Goal: Task Accomplishment & Management: Manage account settings

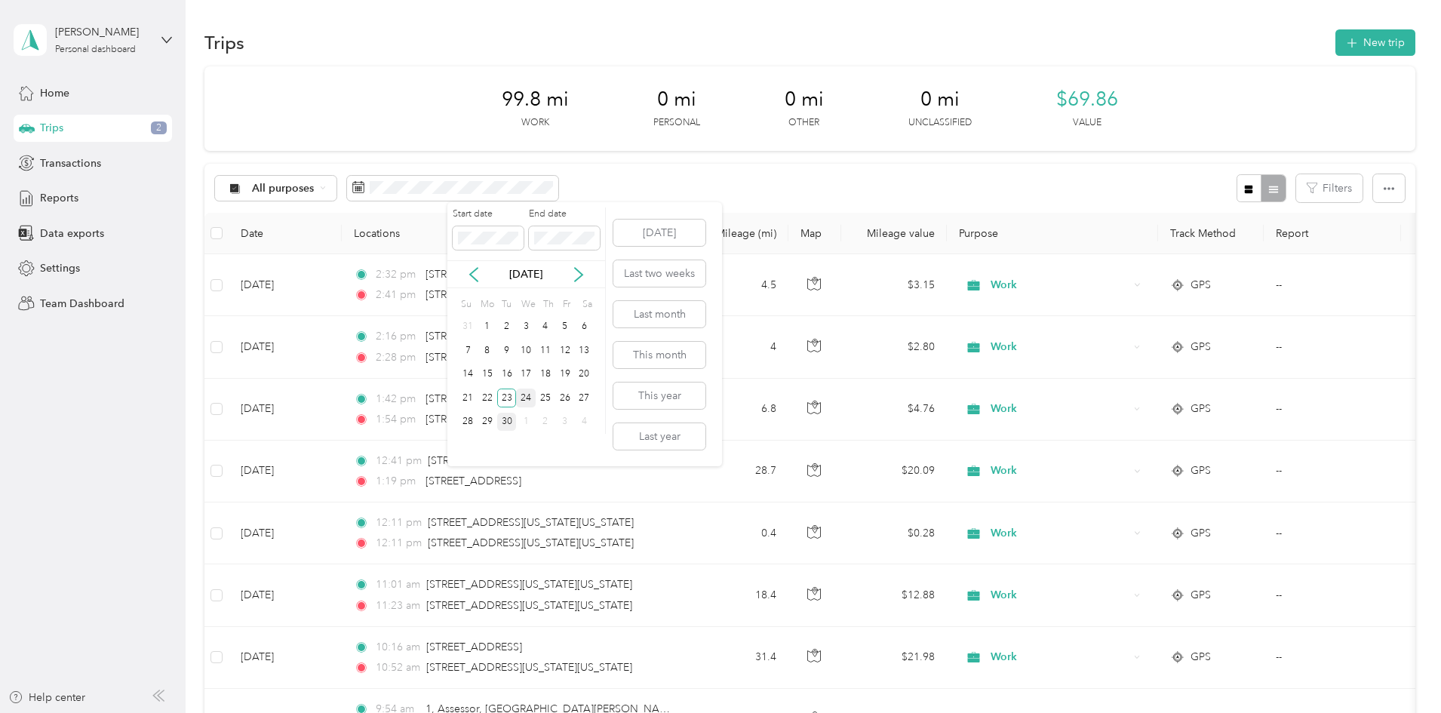
click at [527, 398] on div "24" at bounding box center [526, 397] width 20 height 19
click at [525, 395] on div "24" at bounding box center [526, 397] width 20 height 19
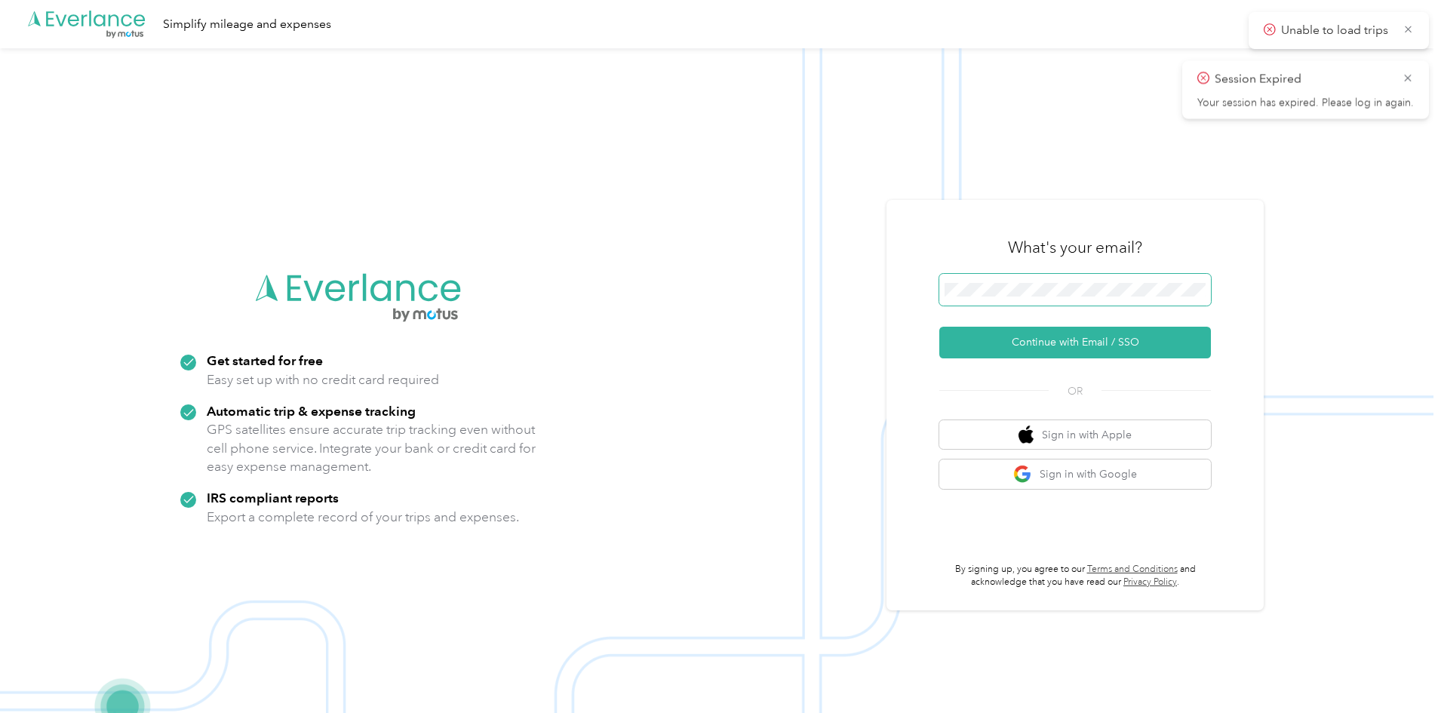
click at [1029, 296] on span at bounding box center [1075, 290] width 272 height 32
click at [1047, 338] on button "Continue with Email / SSO" at bounding box center [1075, 343] width 272 height 32
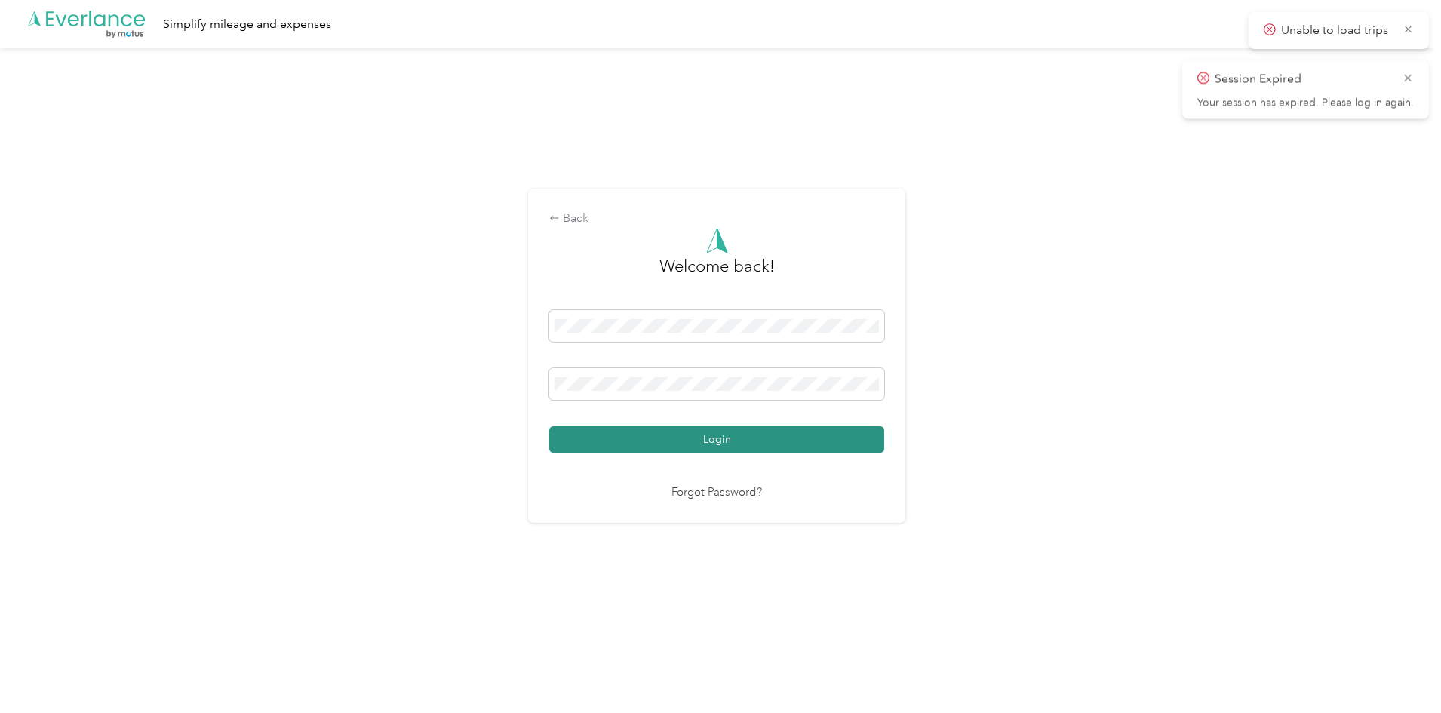
click at [755, 439] on button "Login" at bounding box center [716, 439] width 335 height 26
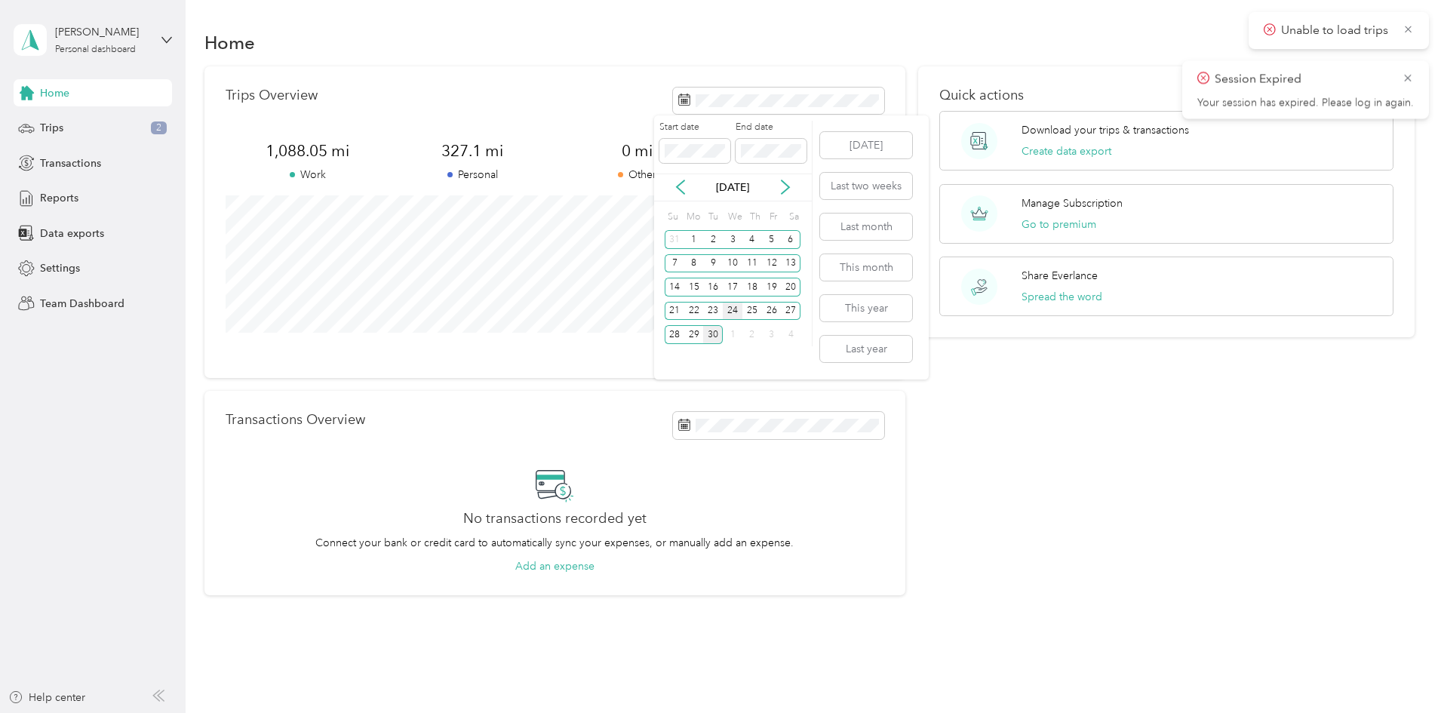
click at [731, 309] on div "24" at bounding box center [733, 311] width 20 height 19
click at [732, 310] on div "24" at bounding box center [733, 311] width 20 height 19
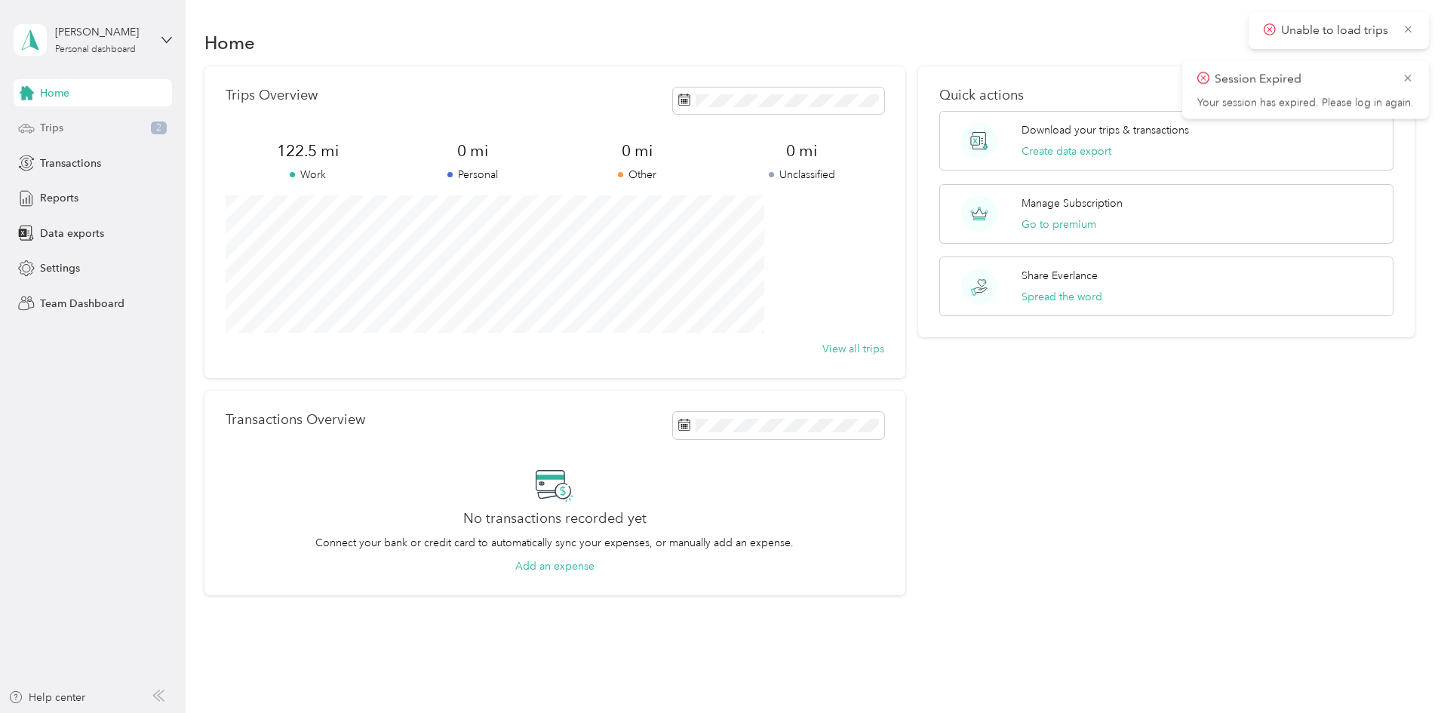
click at [58, 130] on span "Trips" at bounding box center [51, 128] width 23 height 16
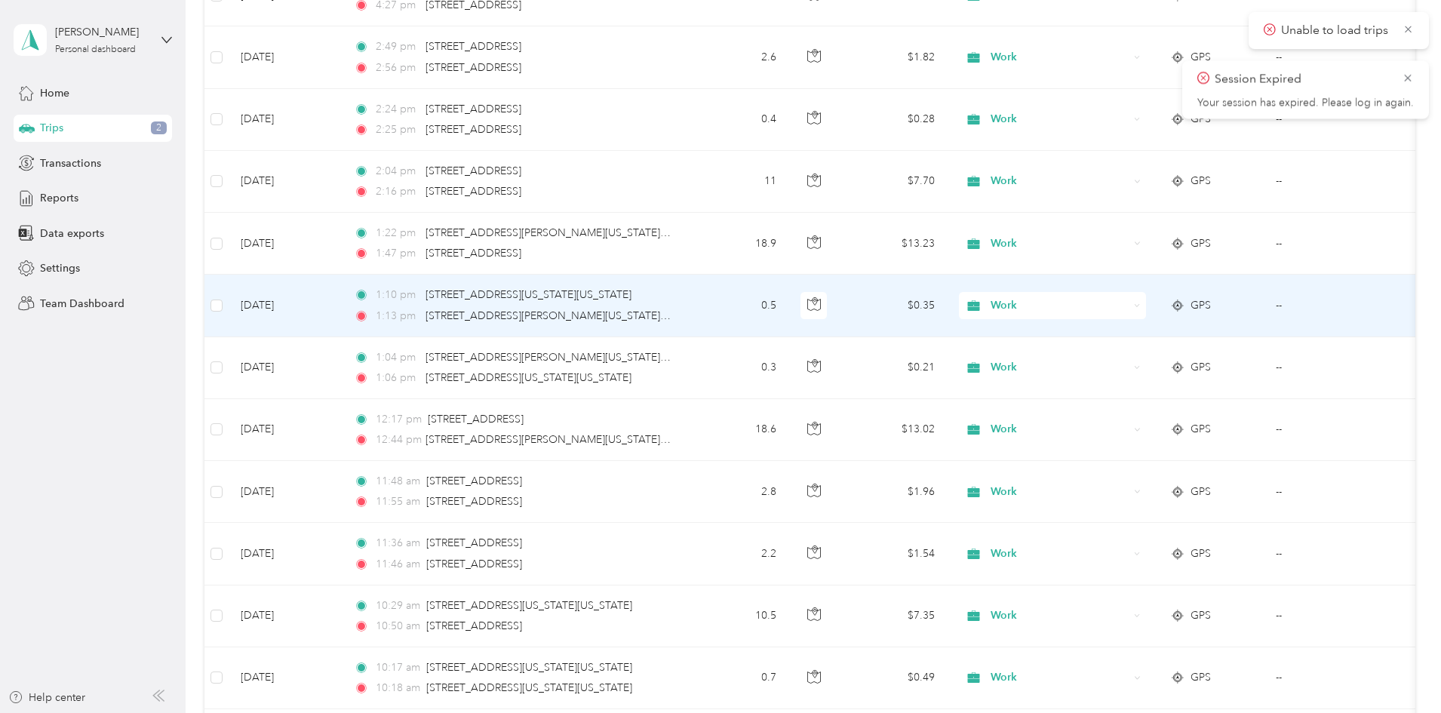
scroll to position [528, 0]
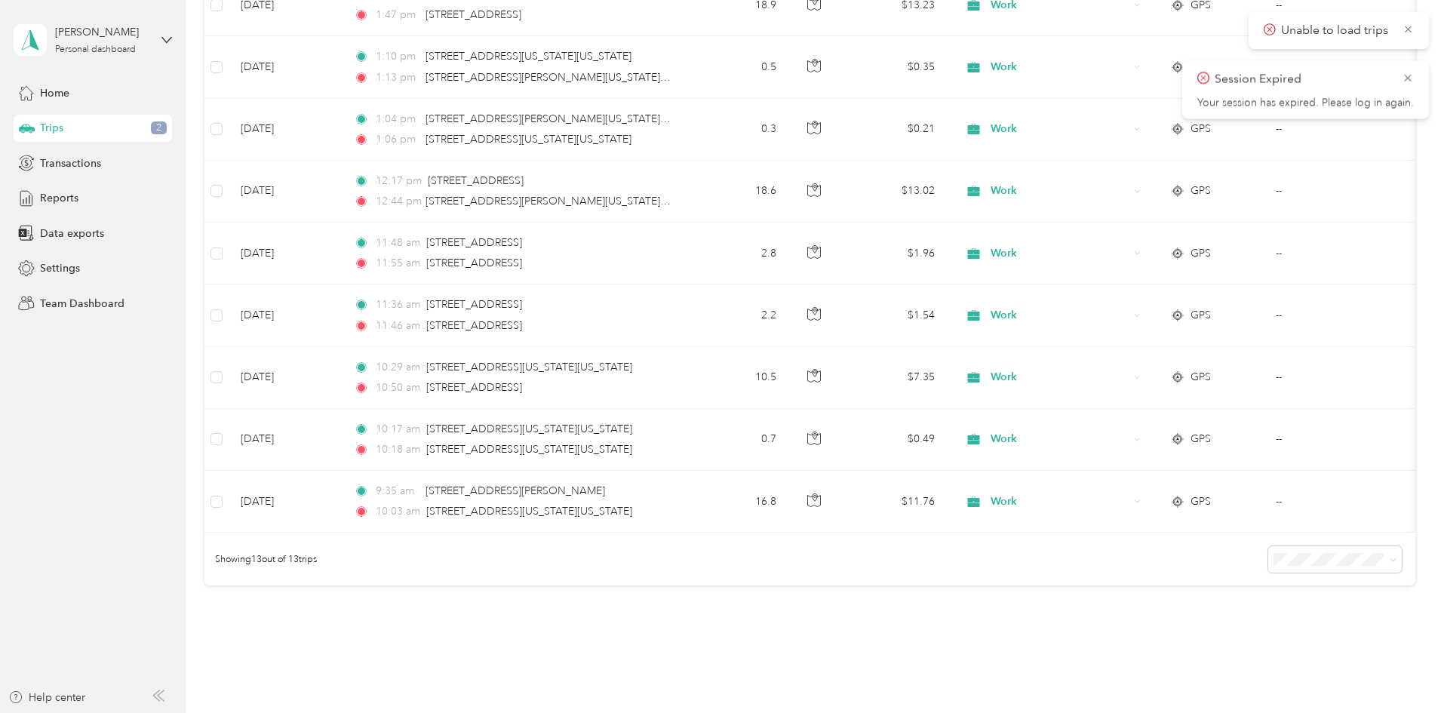
click at [1125, 637] on div "122.5 mi Work 0 mi Personal 0 mi Other 0 mi Unclassified $85.75 Value All purpo…" at bounding box center [809, 88] width 1211 height 1101
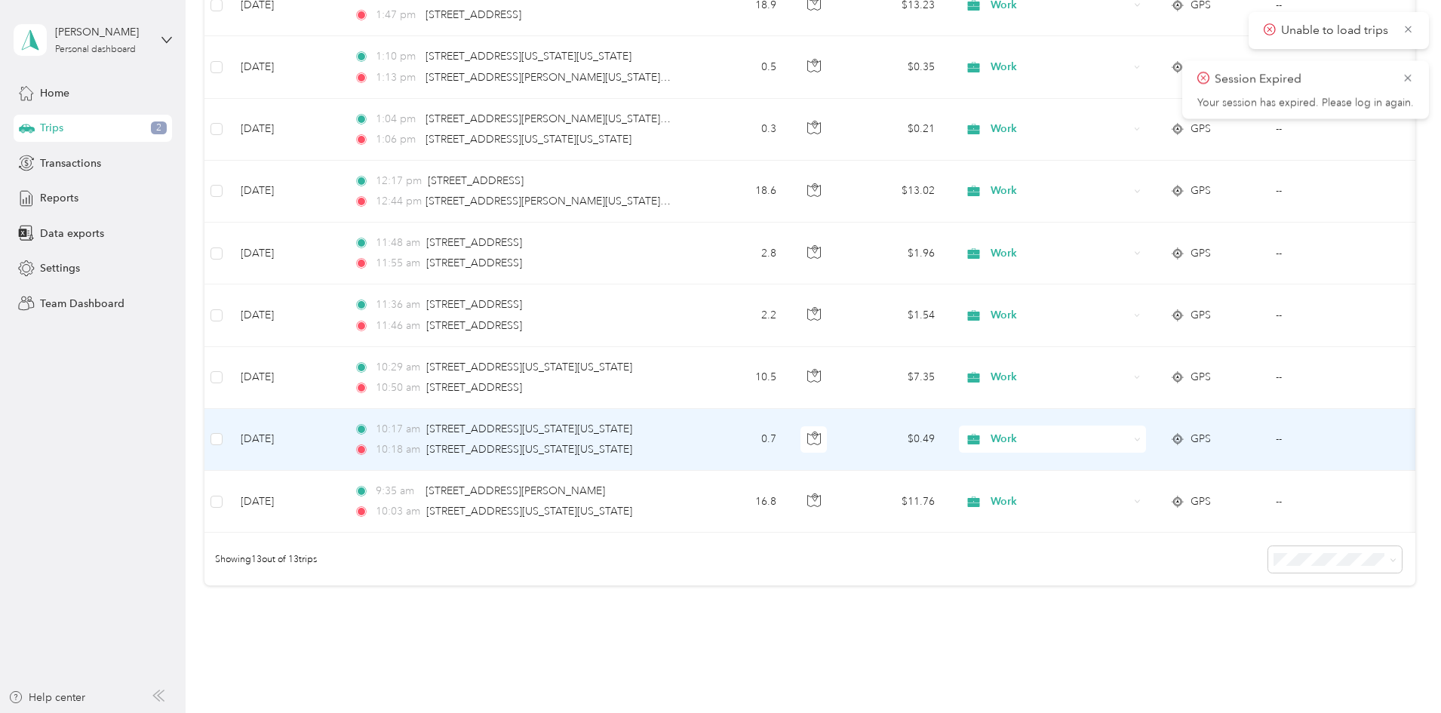
click at [1104, 440] on span "Work" at bounding box center [1059, 439] width 138 height 17
click at [1114, 545] on span "Other" at bounding box center [1167, 544] width 140 height 16
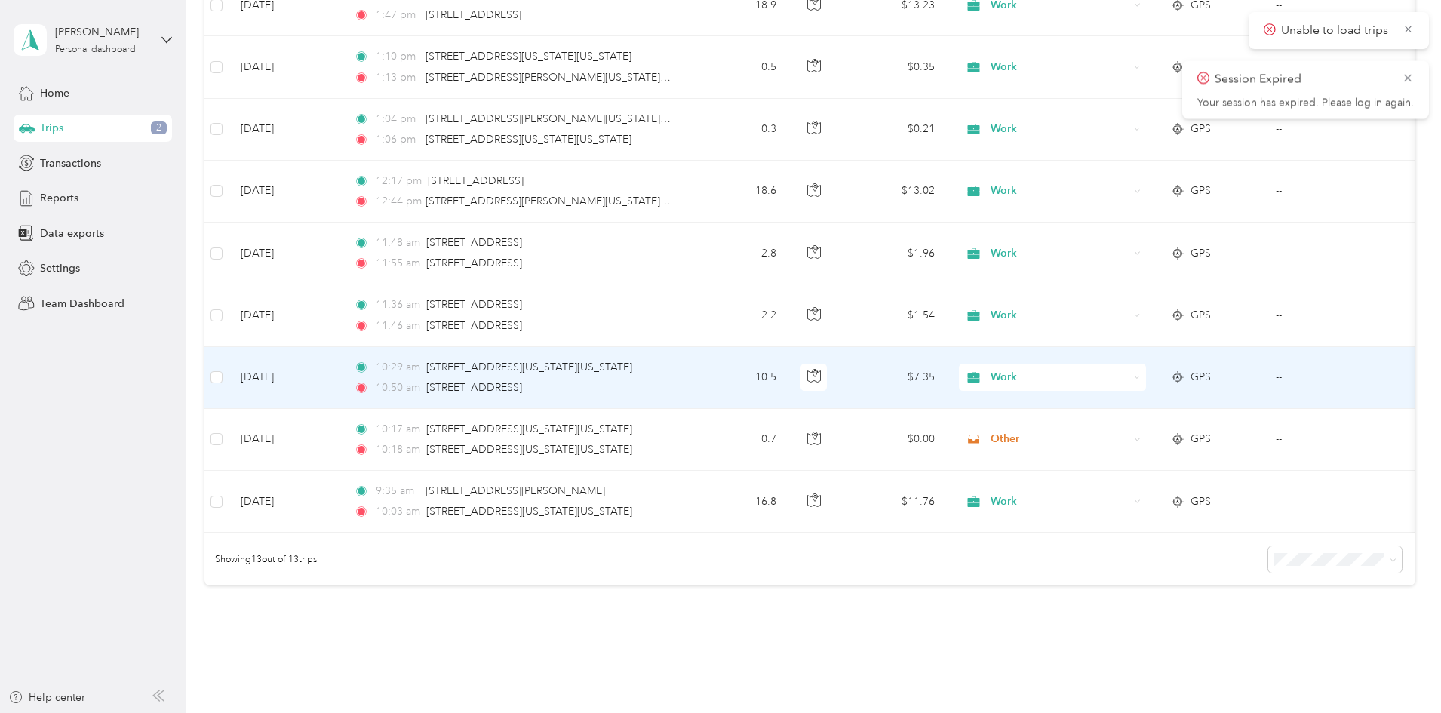
click at [1099, 372] on span "Work" at bounding box center [1059, 377] width 138 height 17
click at [1106, 487] on li "Other" at bounding box center [1152, 484] width 187 height 26
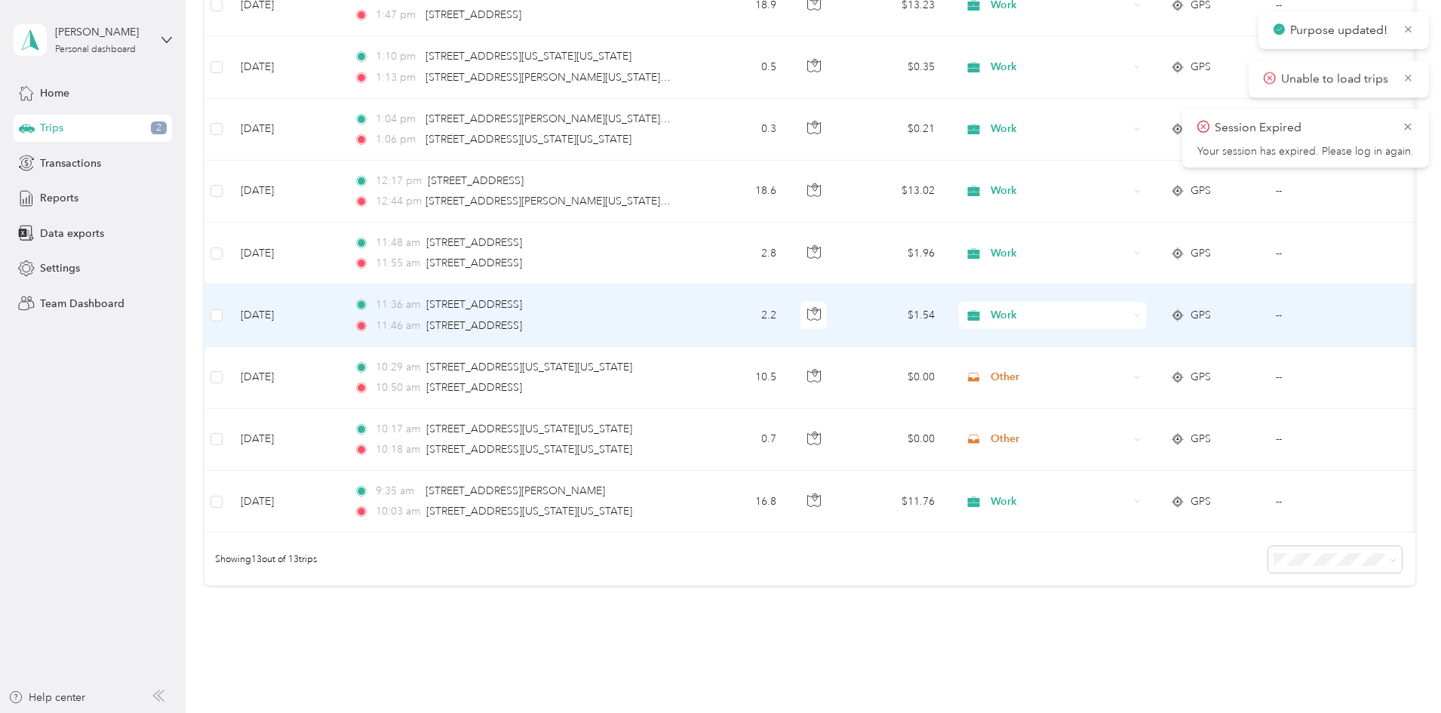
click at [1100, 314] on span "Work" at bounding box center [1059, 315] width 138 height 17
click at [1109, 422] on span "Other" at bounding box center [1167, 420] width 140 height 16
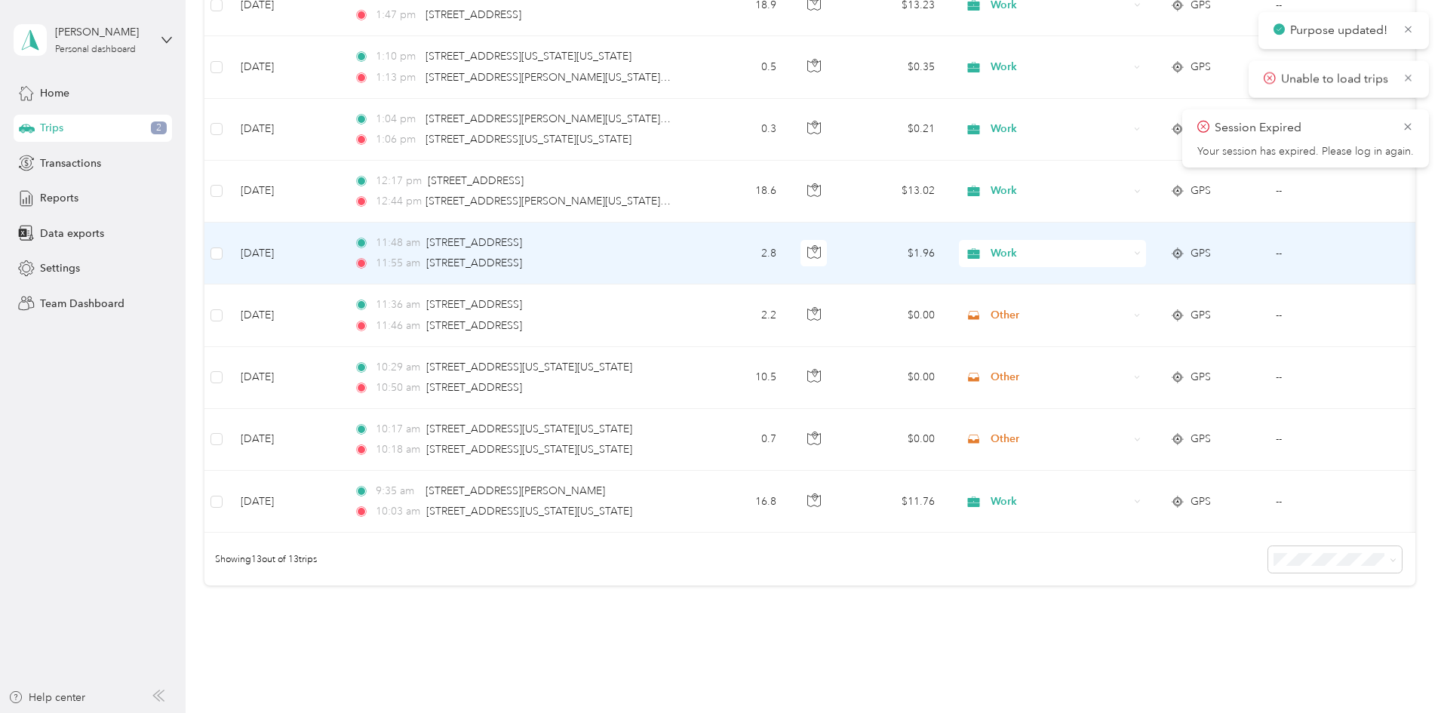
click at [1092, 253] on span "Work" at bounding box center [1059, 253] width 138 height 17
click at [1106, 365] on li "Other" at bounding box center [1152, 358] width 187 height 26
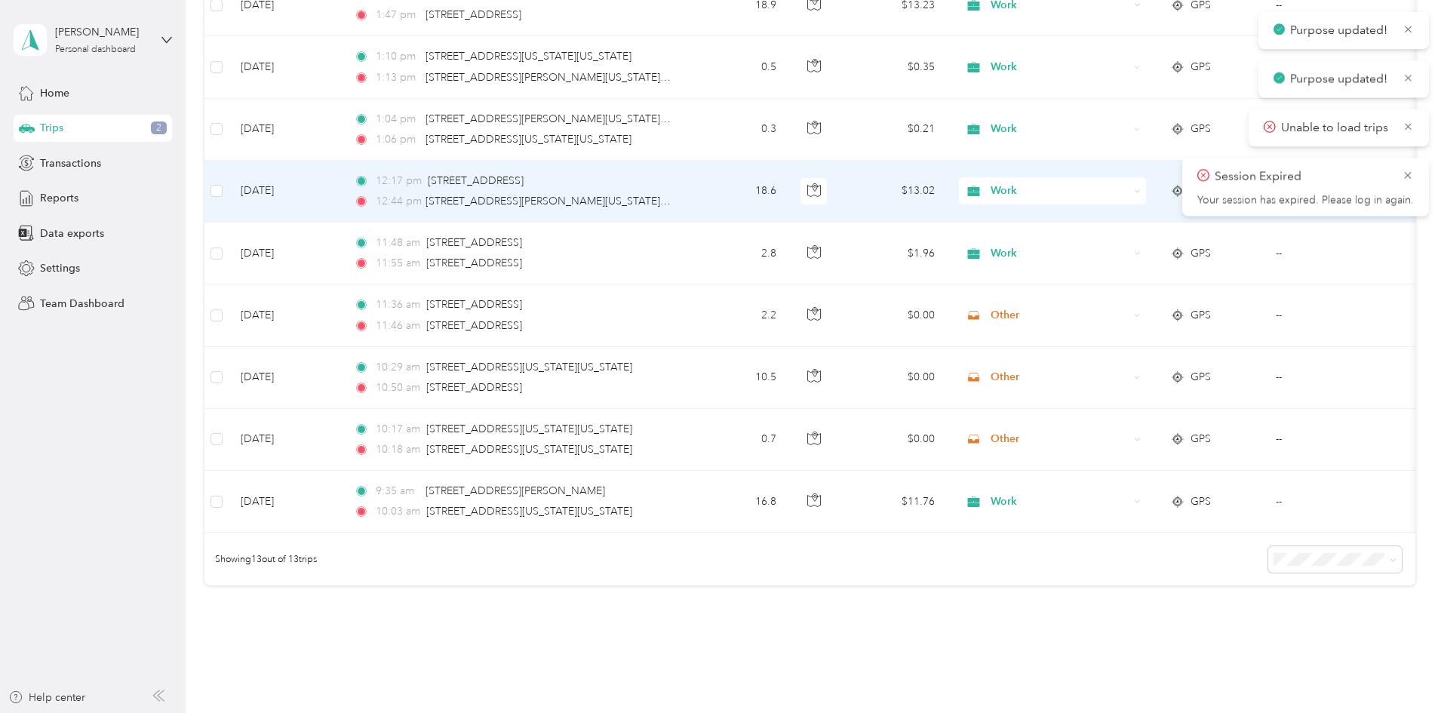
click at [1095, 190] on span "Work" at bounding box center [1059, 191] width 138 height 17
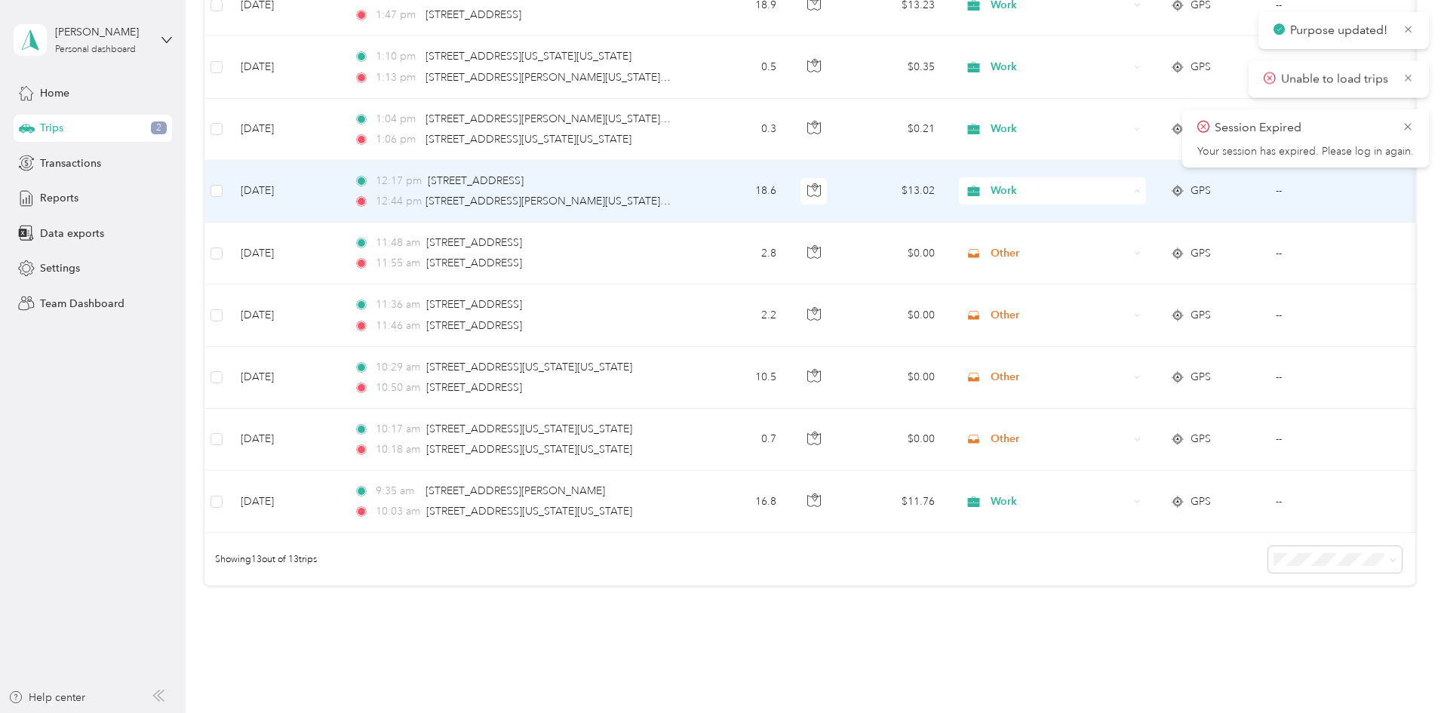
click at [1099, 302] on span "Other" at bounding box center [1167, 298] width 140 height 16
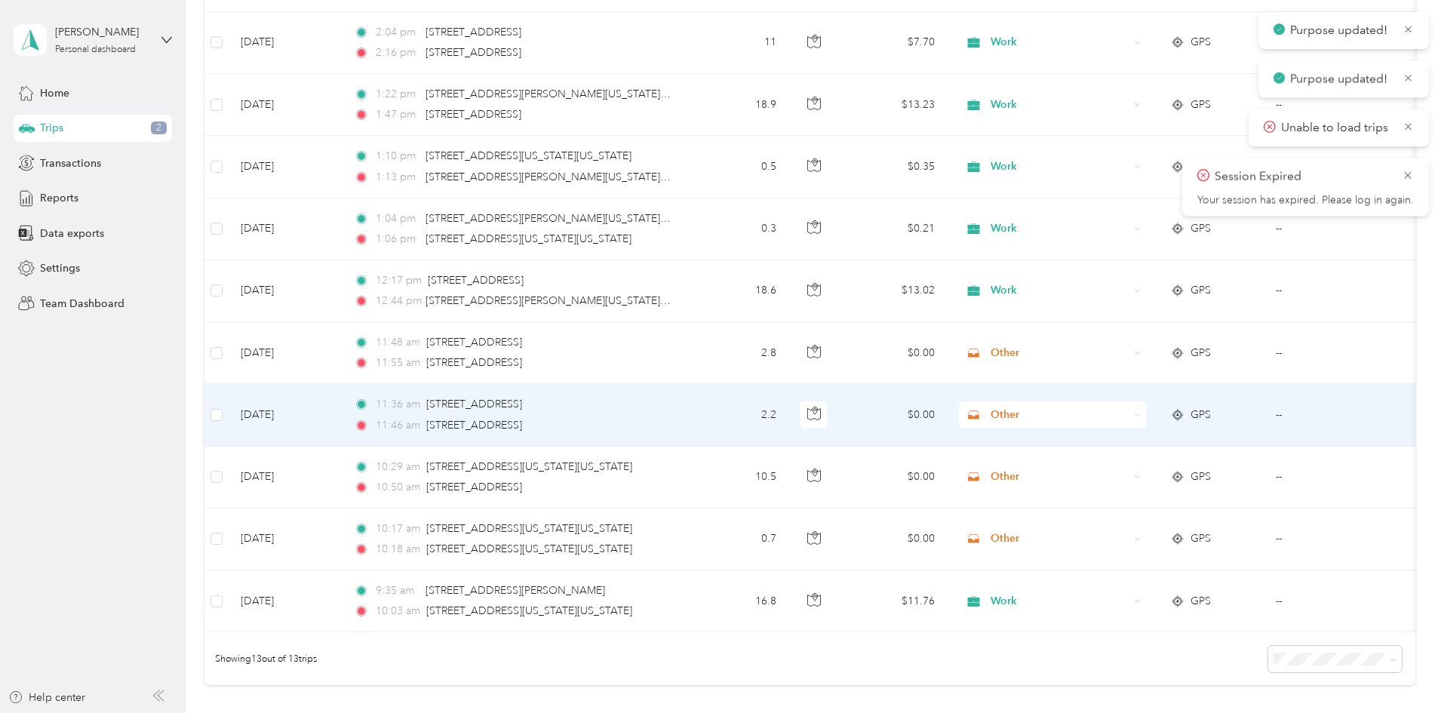
scroll to position [377, 0]
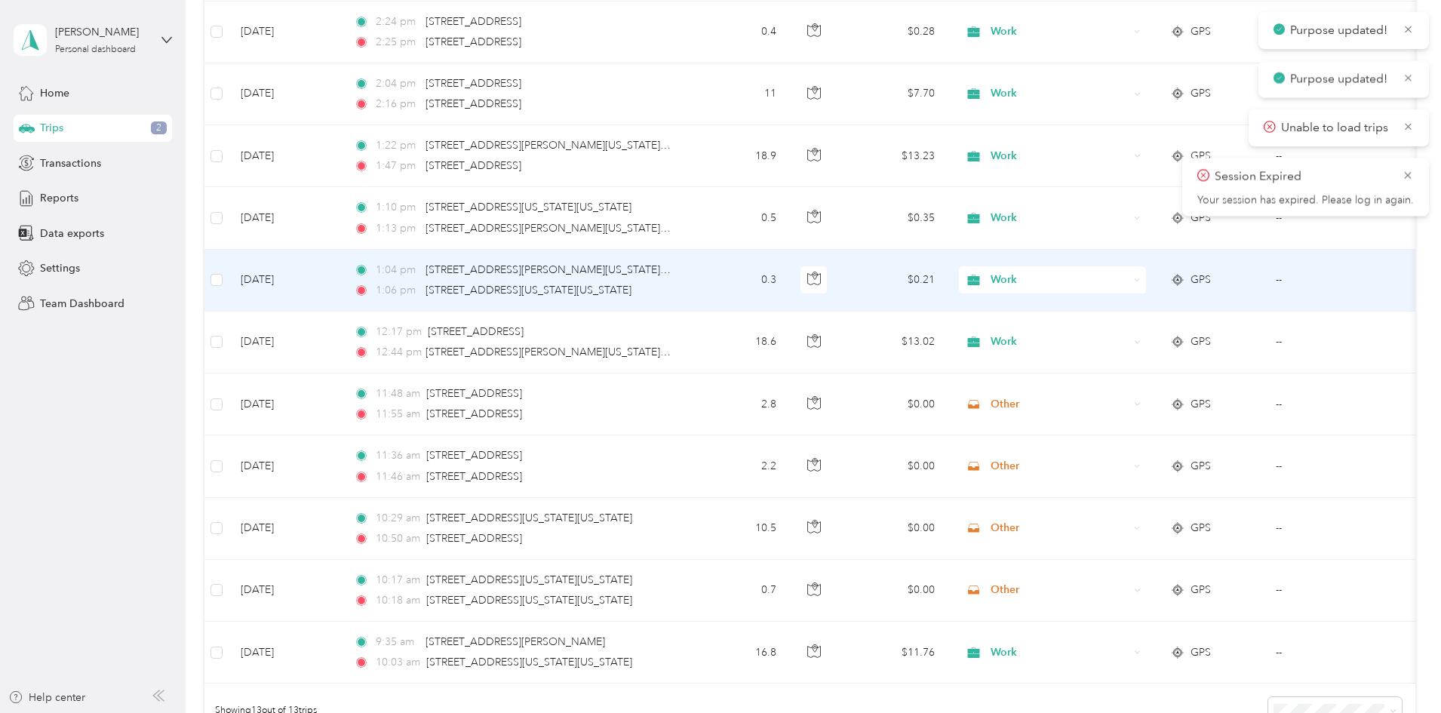
click at [1098, 283] on span "Work" at bounding box center [1059, 280] width 138 height 17
click at [1115, 385] on span "Other" at bounding box center [1167, 387] width 140 height 16
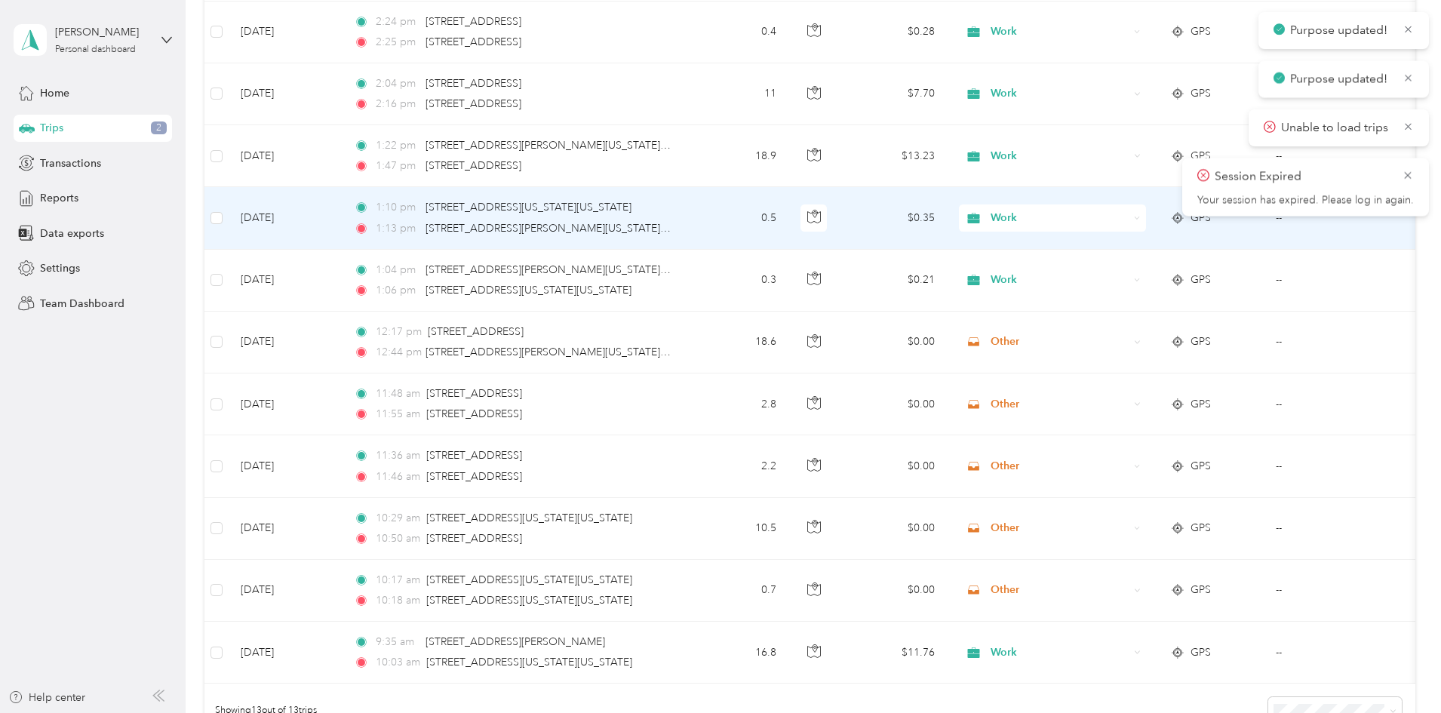
click at [1105, 215] on span "Work" at bounding box center [1059, 218] width 138 height 17
click at [1105, 219] on span "Work" at bounding box center [1059, 218] width 138 height 17
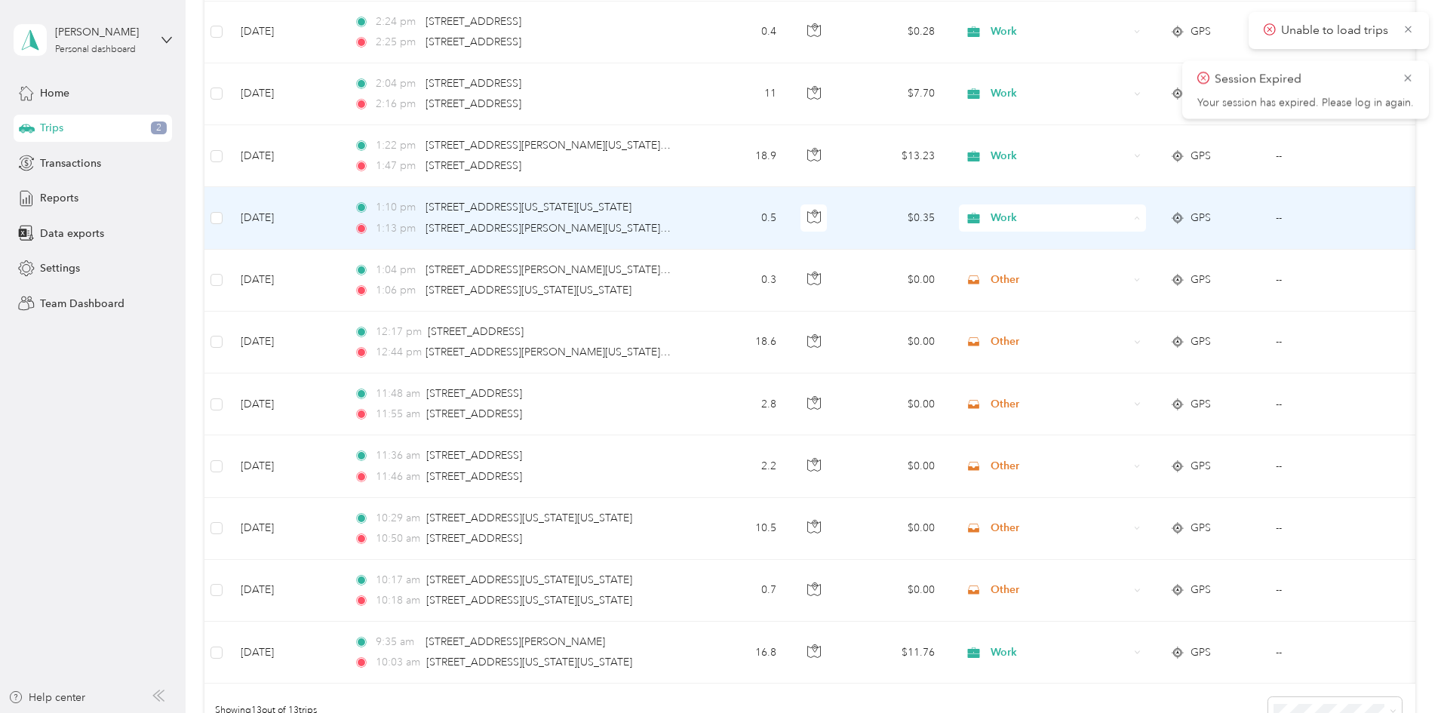
click at [1109, 324] on span "Other" at bounding box center [1167, 326] width 140 height 16
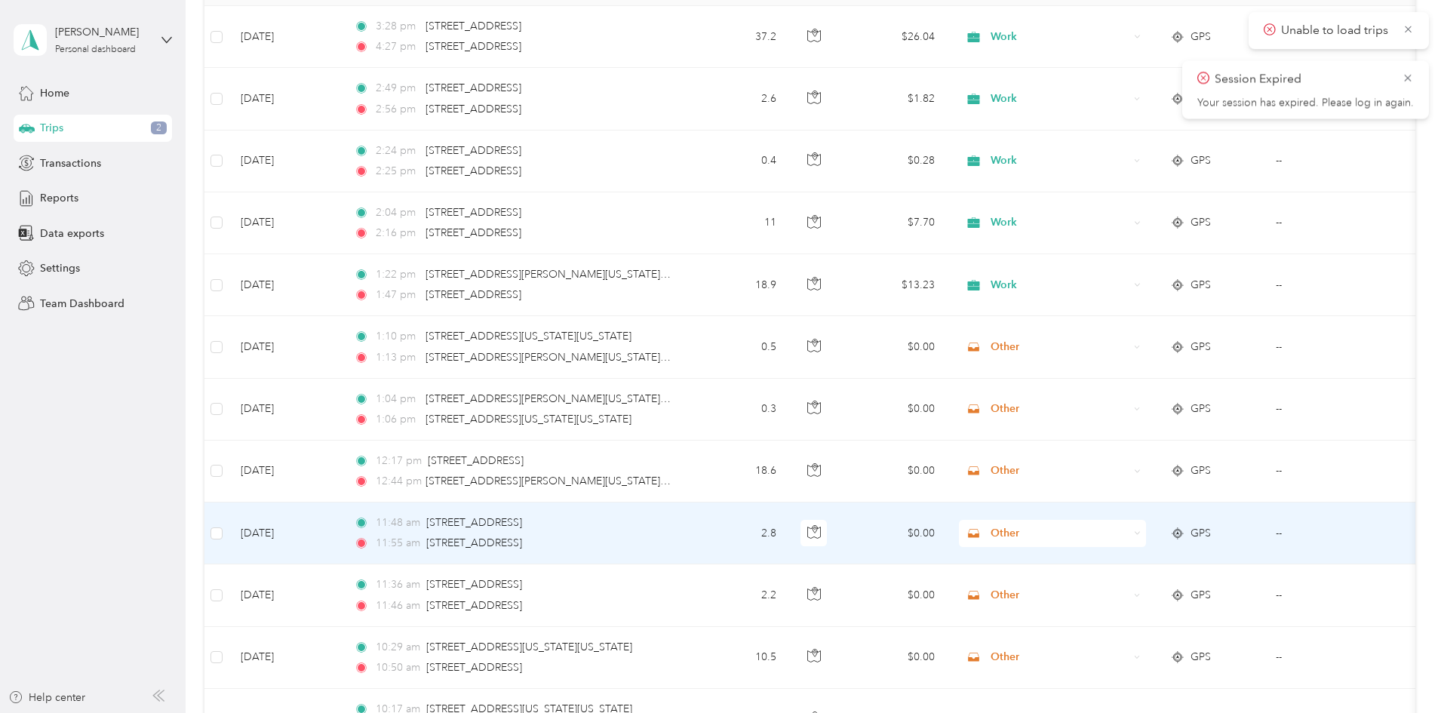
scroll to position [226, 0]
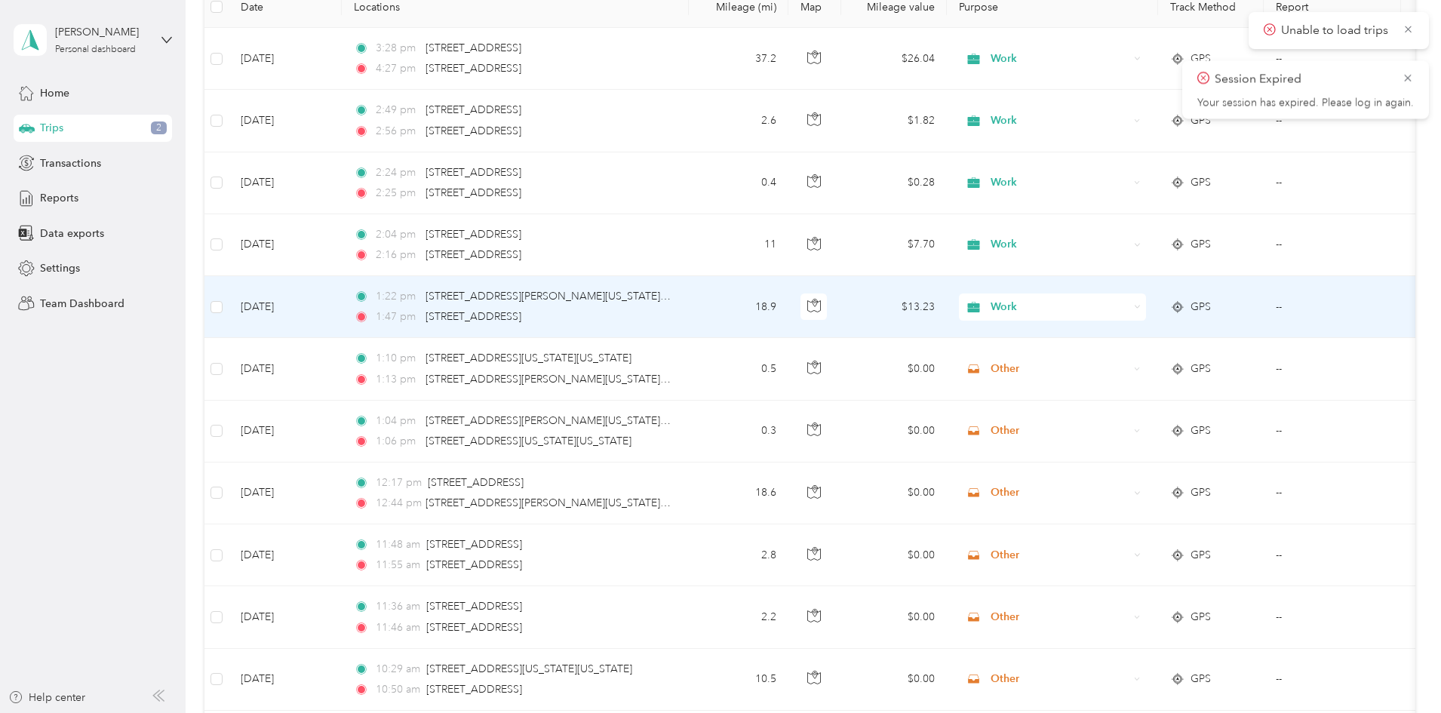
click at [1092, 303] on span "Work" at bounding box center [1059, 307] width 138 height 17
click at [1103, 410] on span "Other" at bounding box center [1167, 415] width 140 height 16
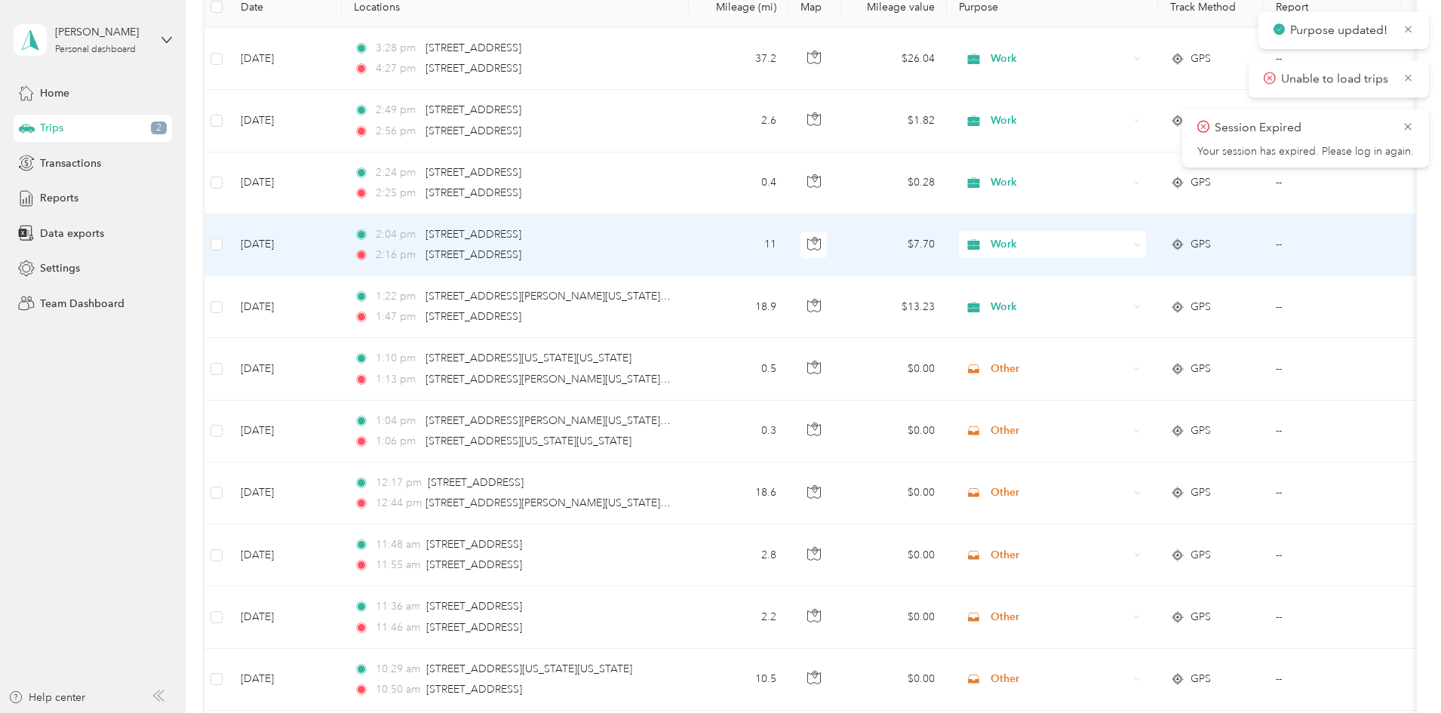
click at [1096, 242] on span "Work" at bounding box center [1059, 244] width 138 height 17
click at [1103, 355] on li "Other" at bounding box center [1152, 352] width 187 height 26
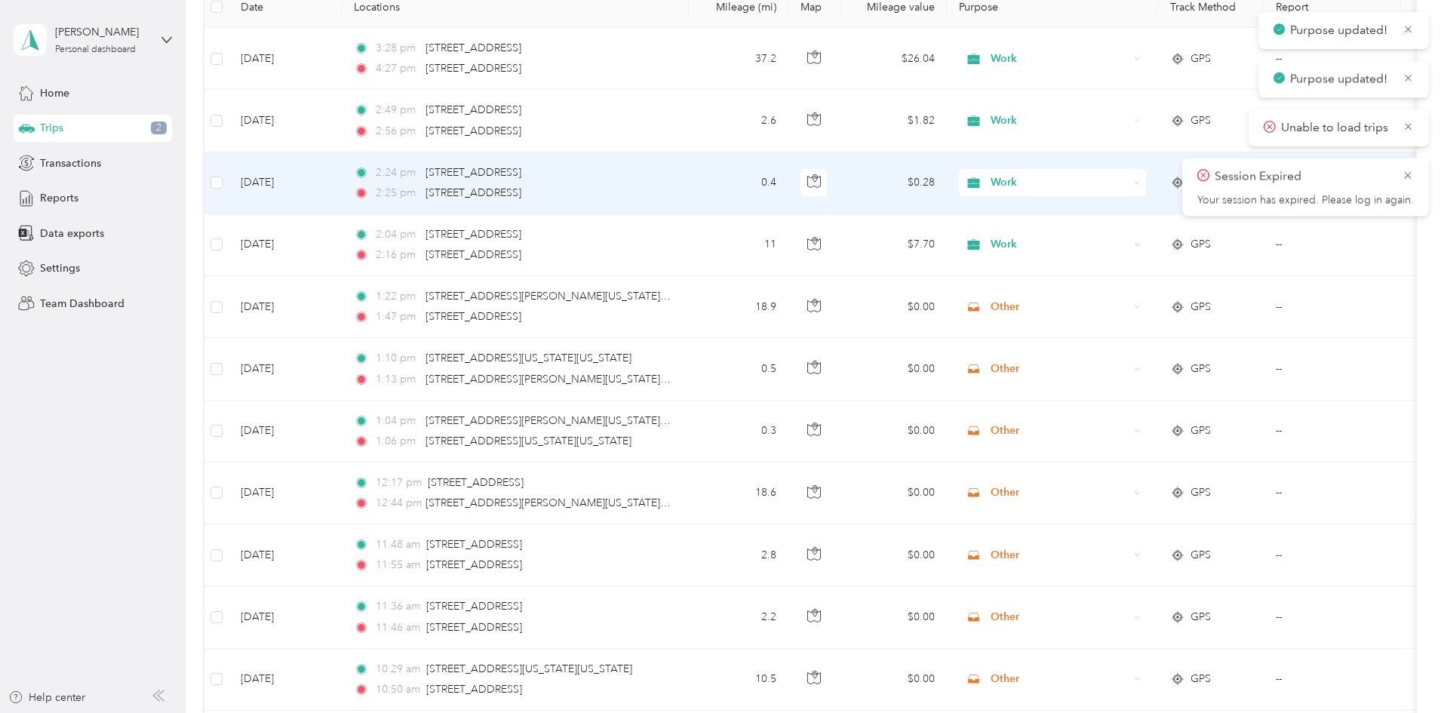
click at [1093, 177] on span "Work" at bounding box center [1059, 182] width 138 height 17
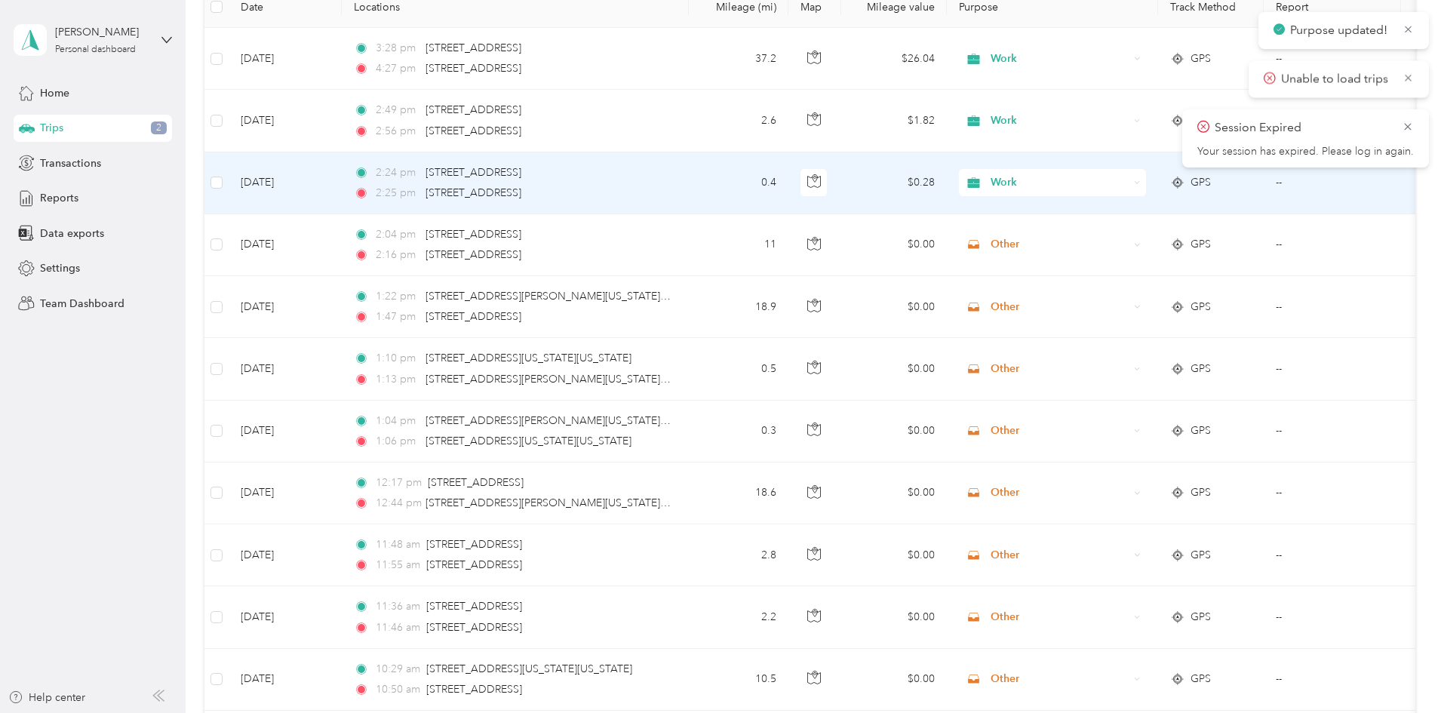
click at [1111, 290] on span "Other" at bounding box center [1167, 290] width 140 height 16
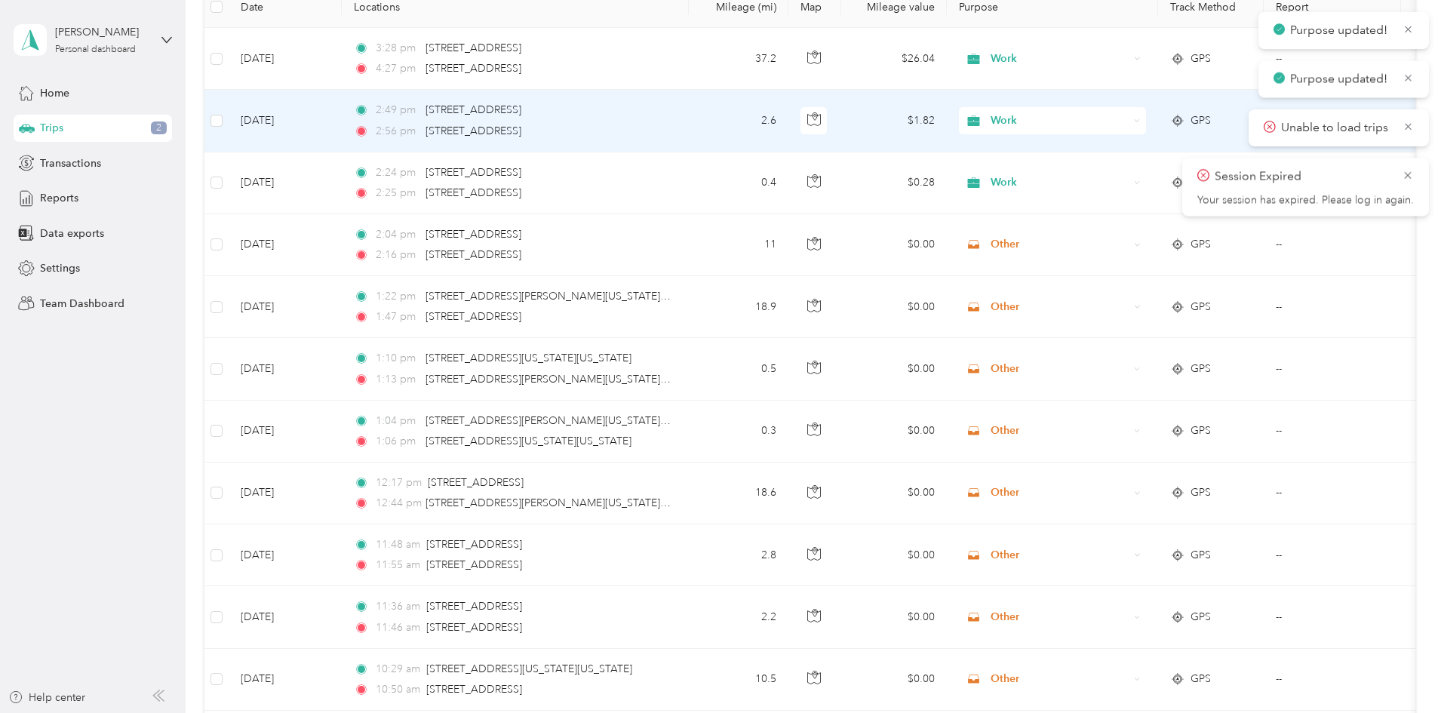
click at [1100, 117] on span "Work" at bounding box center [1059, 120] width 138 height 17
click at [1097, 224] on span "Other" at bounding box center [1167, 228] width 140 height 16
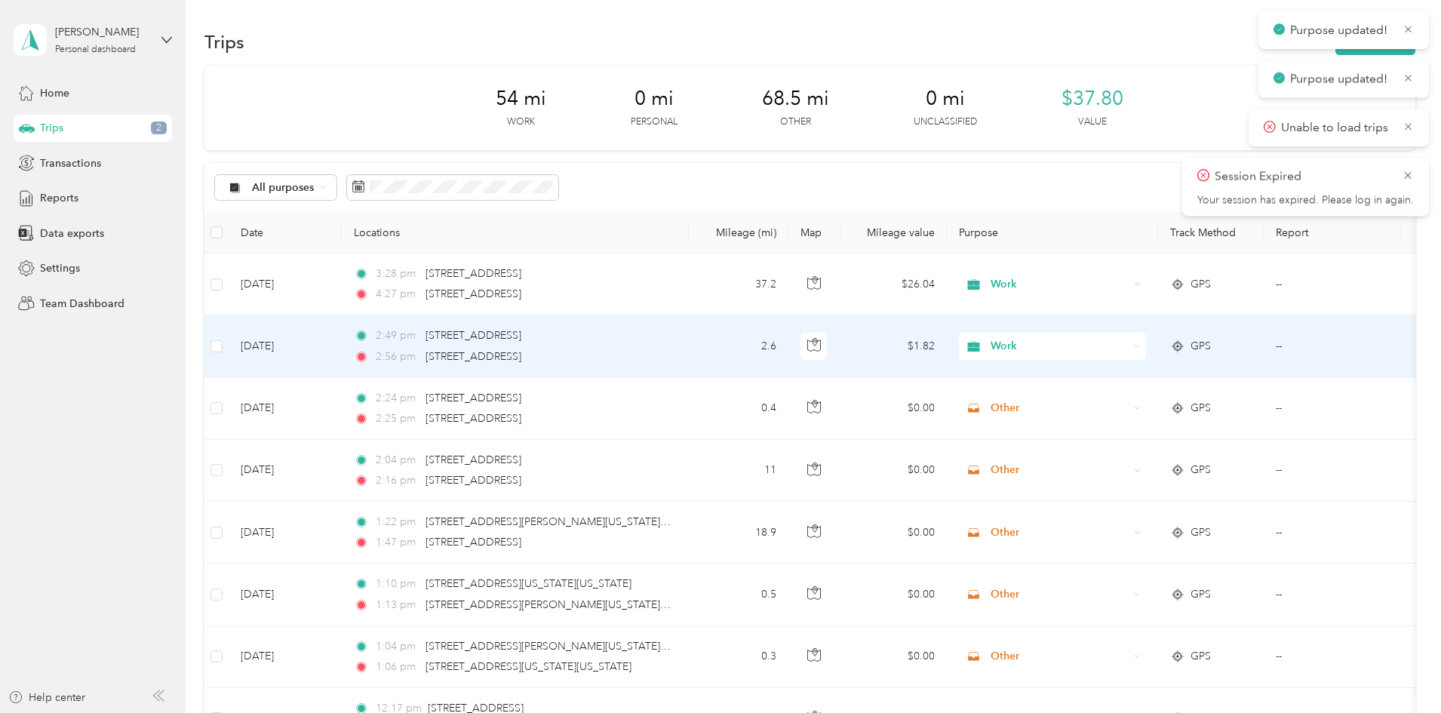
scroll to position [0, 0]
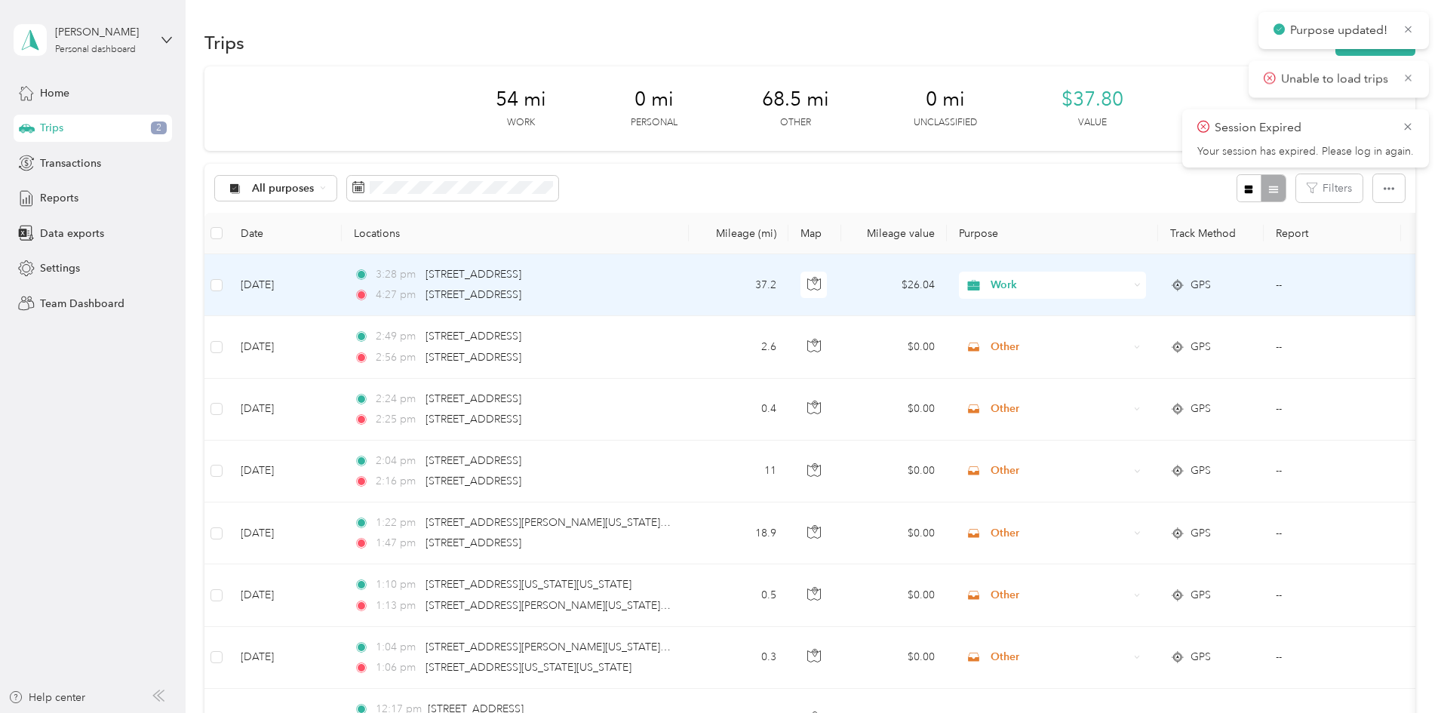
click at [1104, 287] on span "Work" at bounding box center [1059, 285] width 138 height 17
click at [1113, 341] on li "Personal" at bounding box center [1152, 339] width 187 height 26
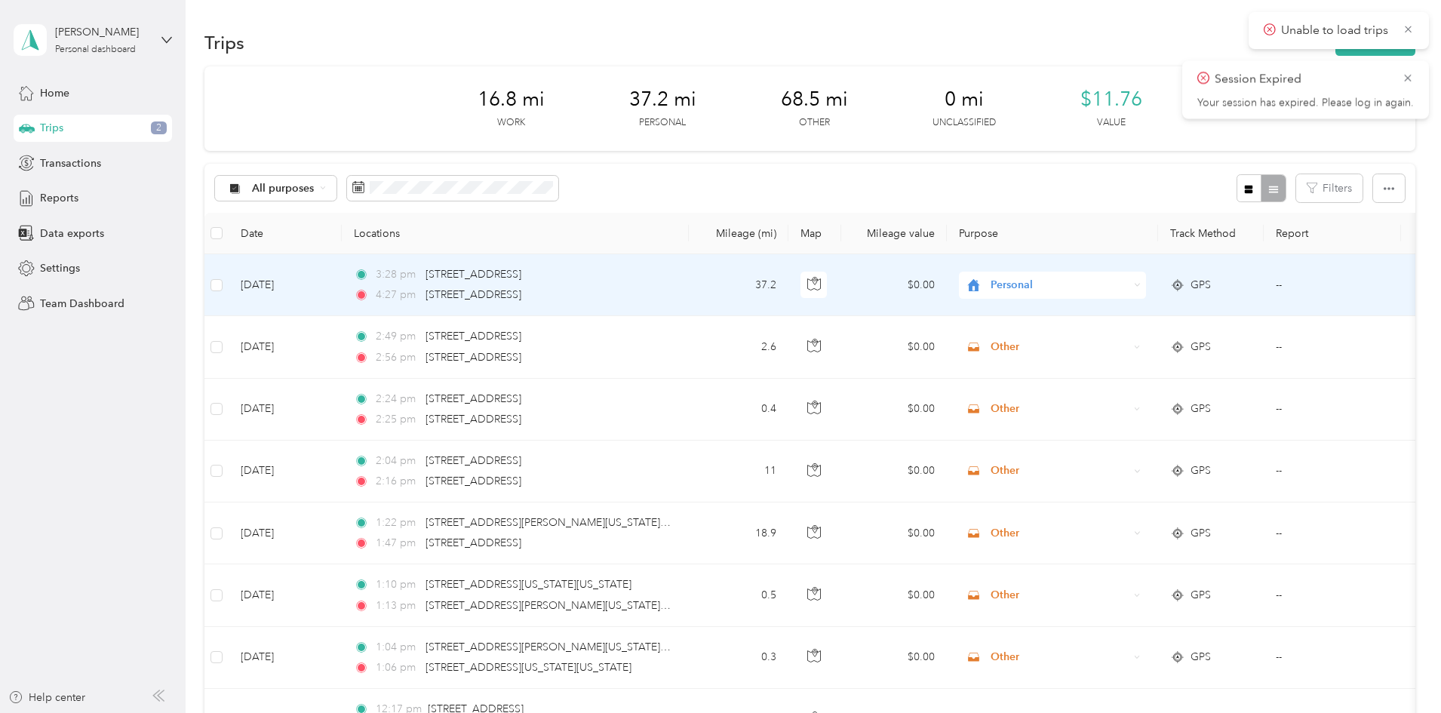
click at [1211, 284] on span "GPS" at bounding box center [1200, 285] width 20 height 17
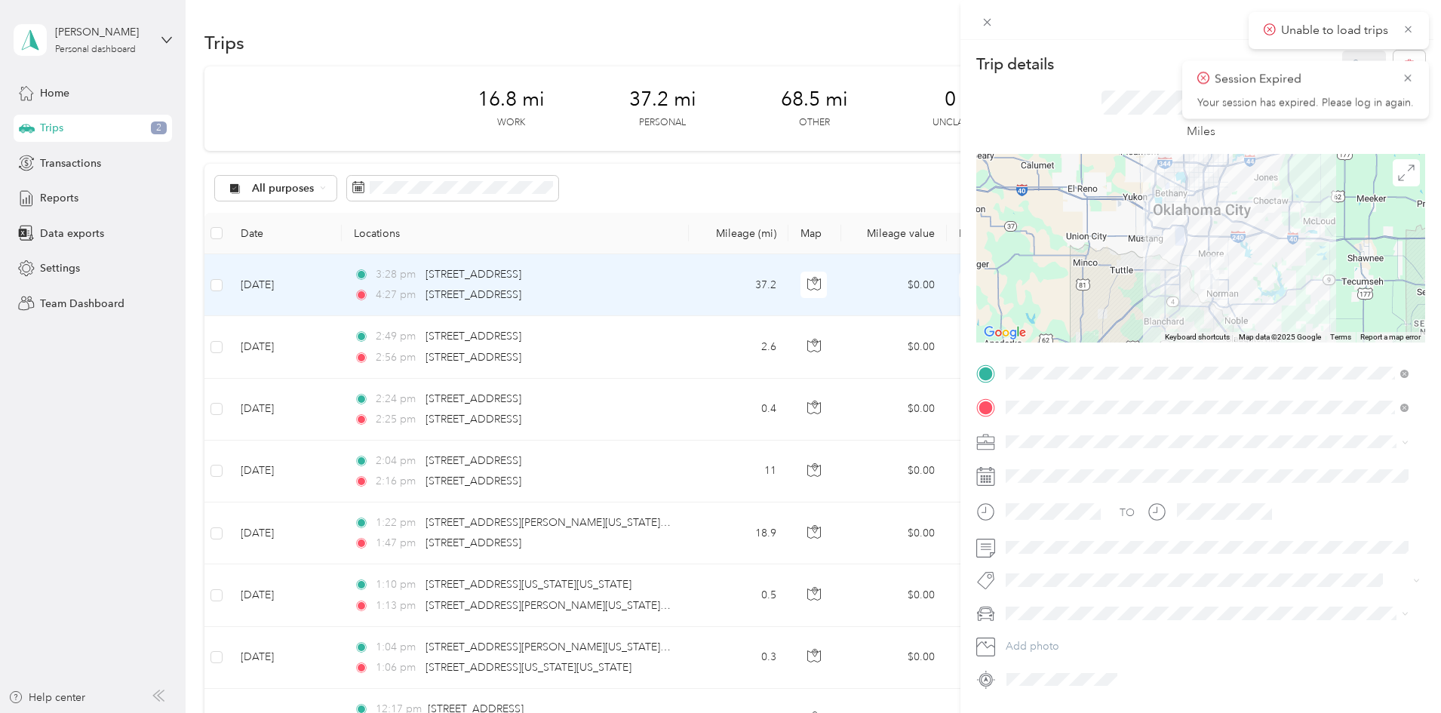
click at [295, 146] on div "Trip details Save This trip cannot be edited because it is either under review,…" at bounding box center [720, 356] width 1441 height 713
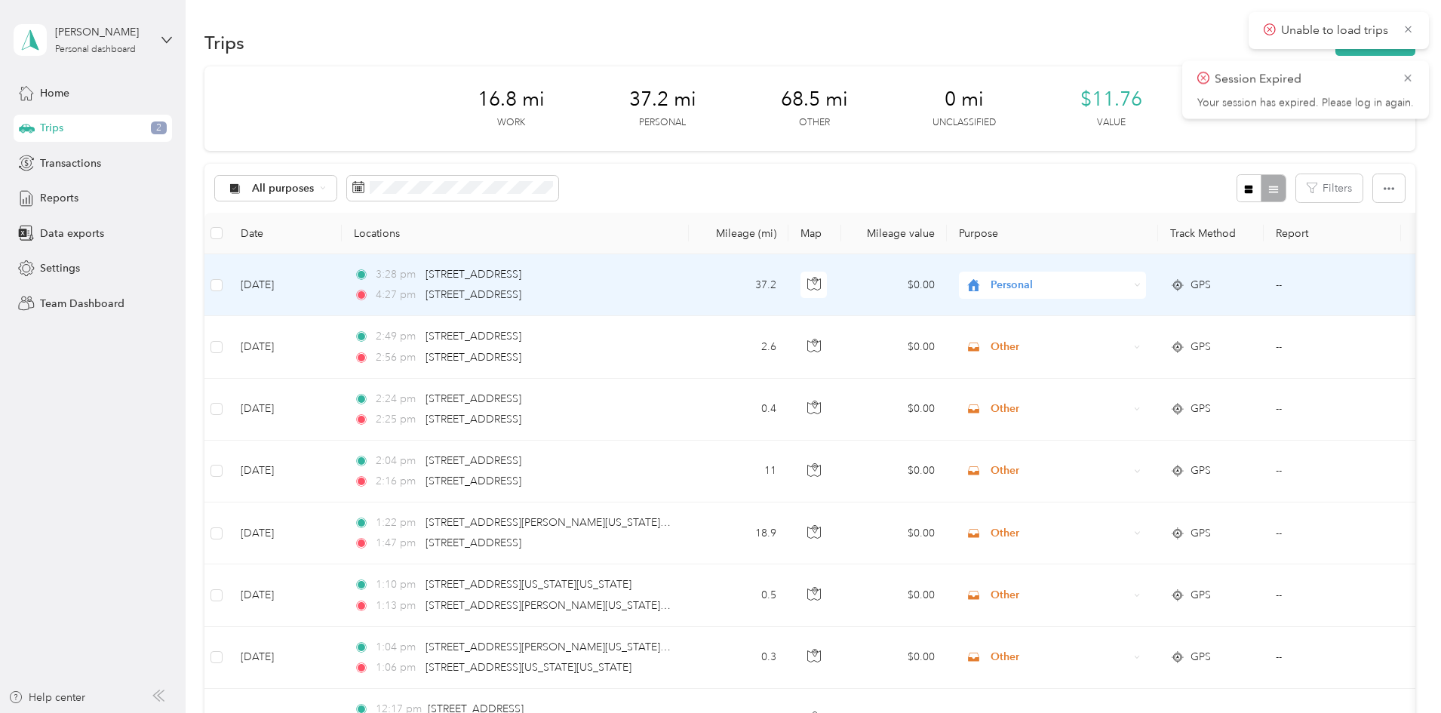
click at [1122, 285] on span "Personal" at bounding box center [1059, 285] width 138 height 17
click at [1111, 394] on span "Other" at bounding box center [1167, 393] width 140 height 16
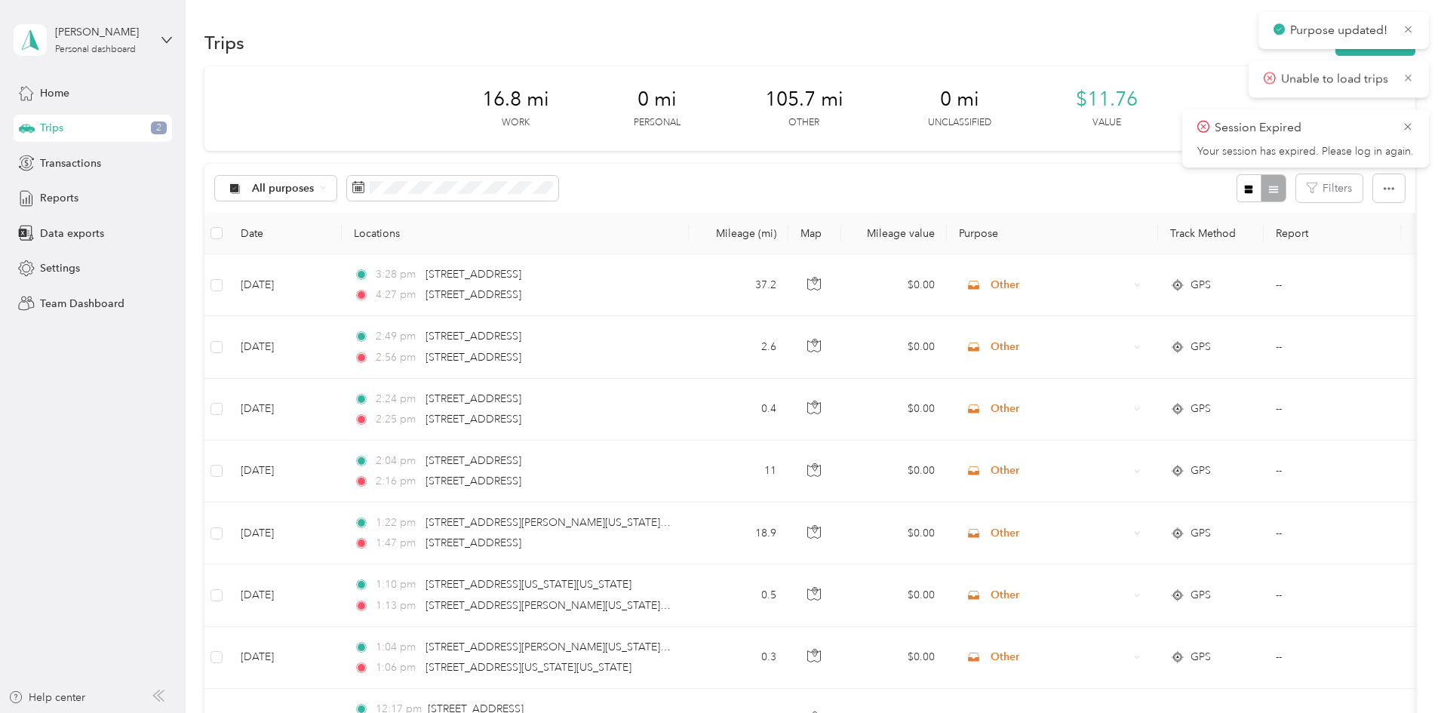
drag, startPoint x: 1408, startPoint y: 129, endPoint x: 1397, endPoint y: 129, distance: 11.3
click at [1408, 128] on icon at bounding box center [1408, 127] width 12 height 14
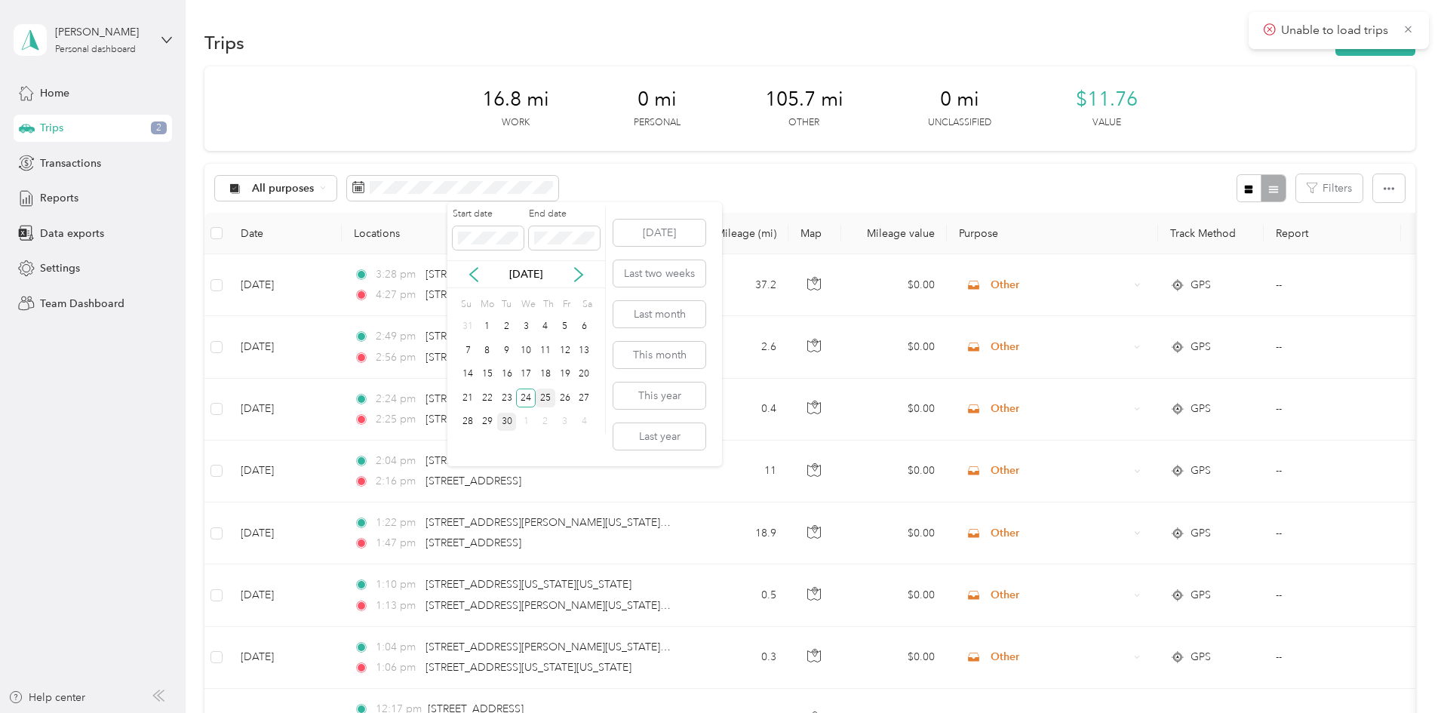
drag, startPoint x: 545, startPoint y: 401, endPoint x: 547, endPoint y: 392, distance: 8.6
click at [545, 400] on div "25" at bounding box center [546, 397] width 20 height 19
click at [551, 396] on div "25" at bounding box center [546, 397] width 20 height 19
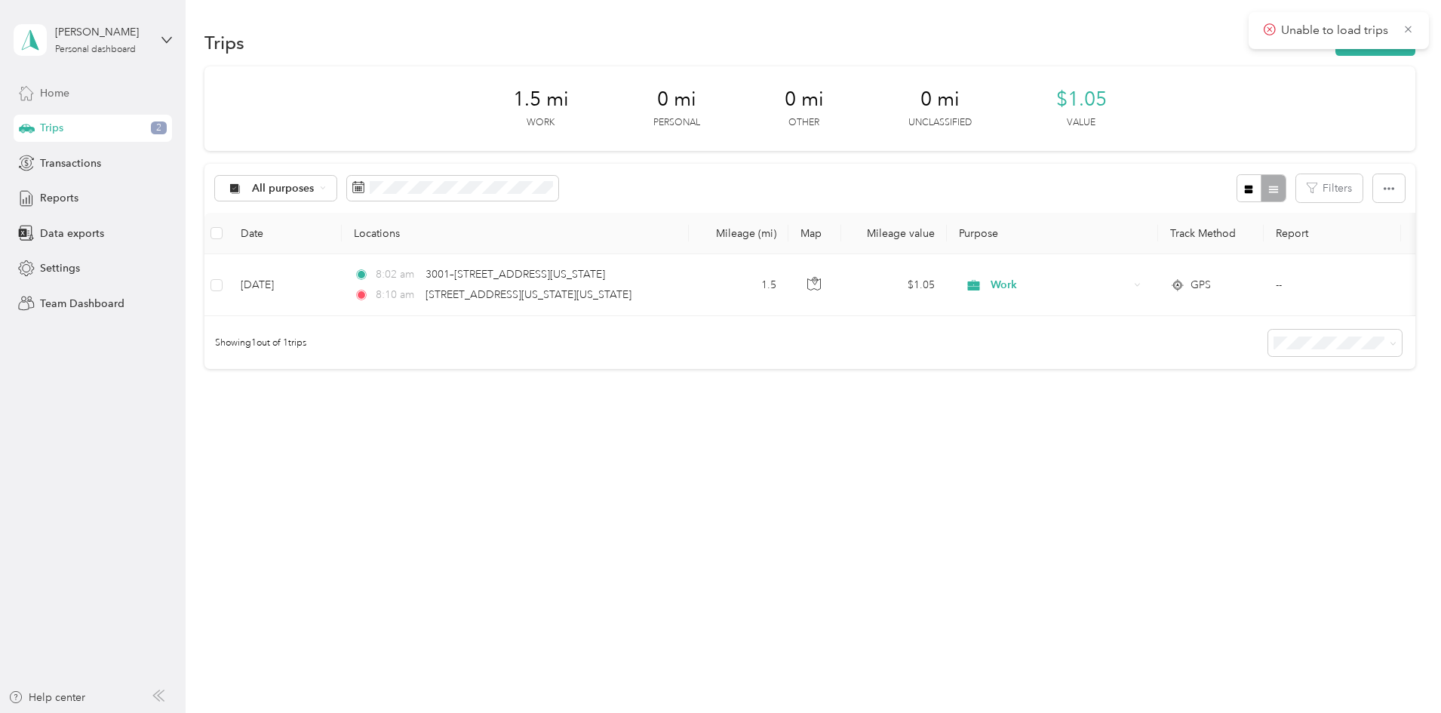
click at [50, 91] on span "Home" at bounding box center [54, 93] width 29 height 16
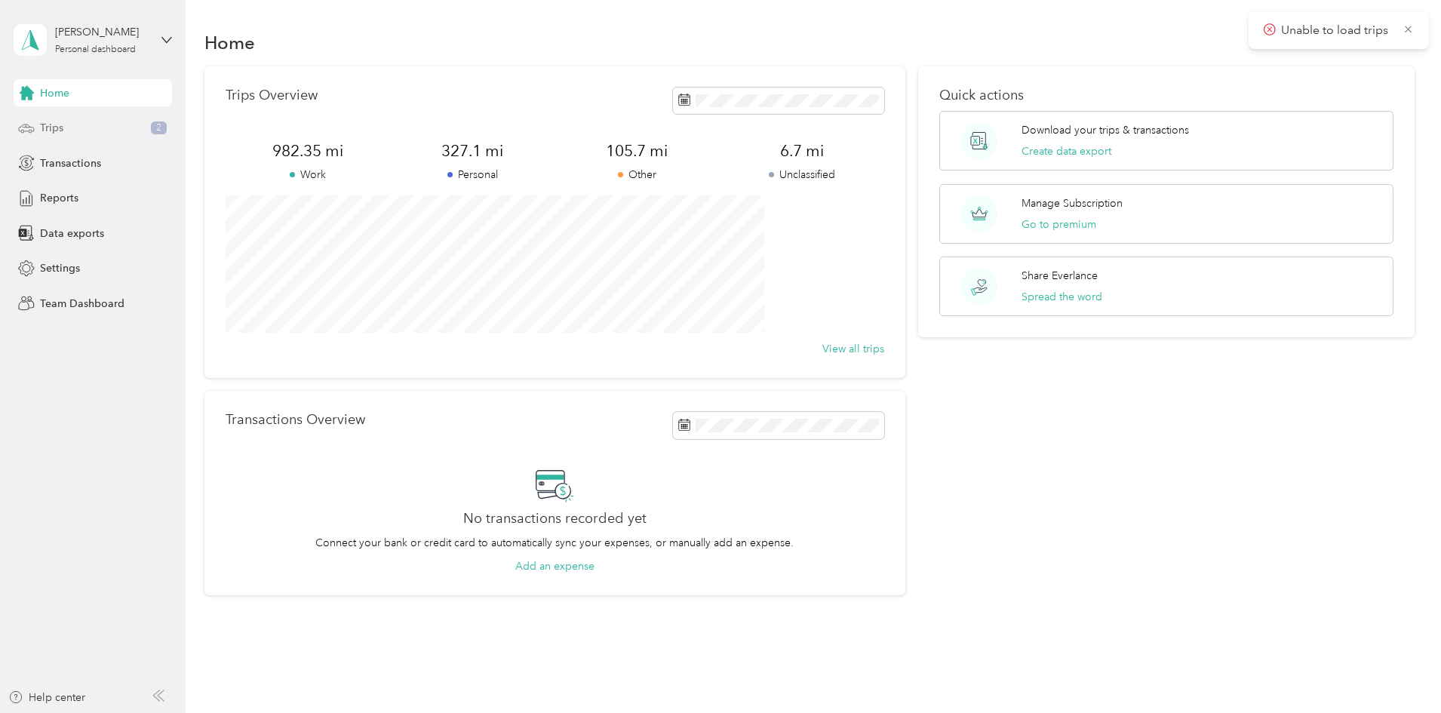
click at [66, 131] on div "Trips 2" at bounding box center [93, 128] width 158 height 27
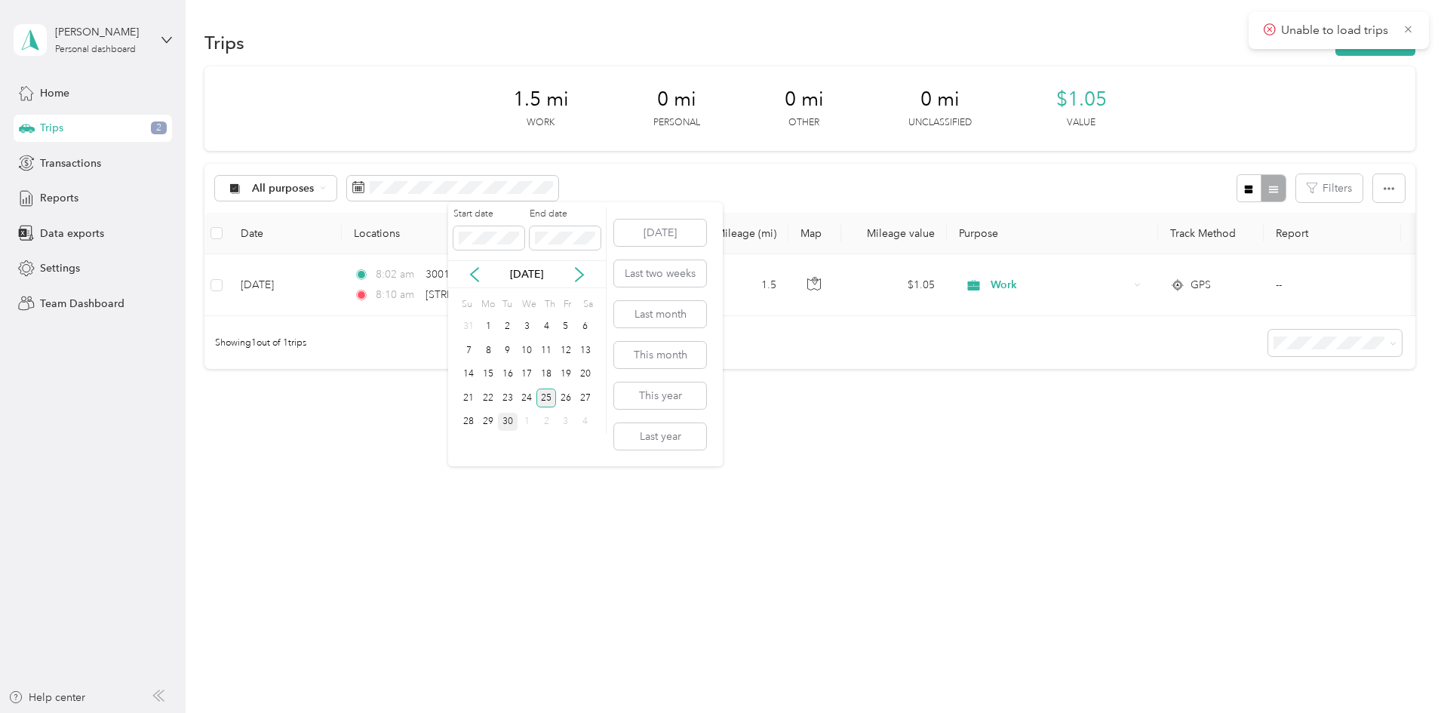
click at [552, 398] on div "25" at bounding box center [546, 397] width 20 height 19
click at [548, 402] on div "25" at bounding box center [546, 397] width 20 height 19
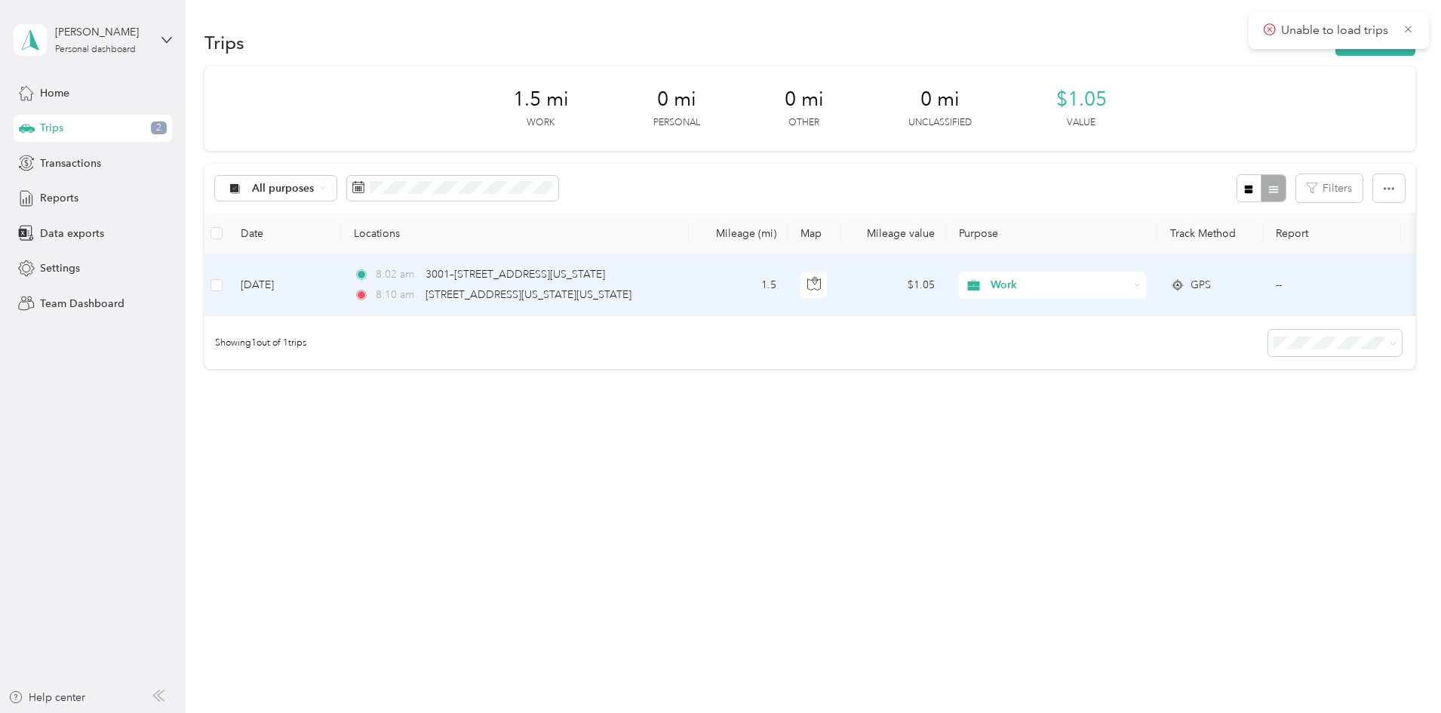
click at [1110, 286] on span "Work" at bounding box center [1059, 285] width 138 height 17
click at [1113, 342] on span "Personal" at bounding box center [1168, 340] width 140 height 16
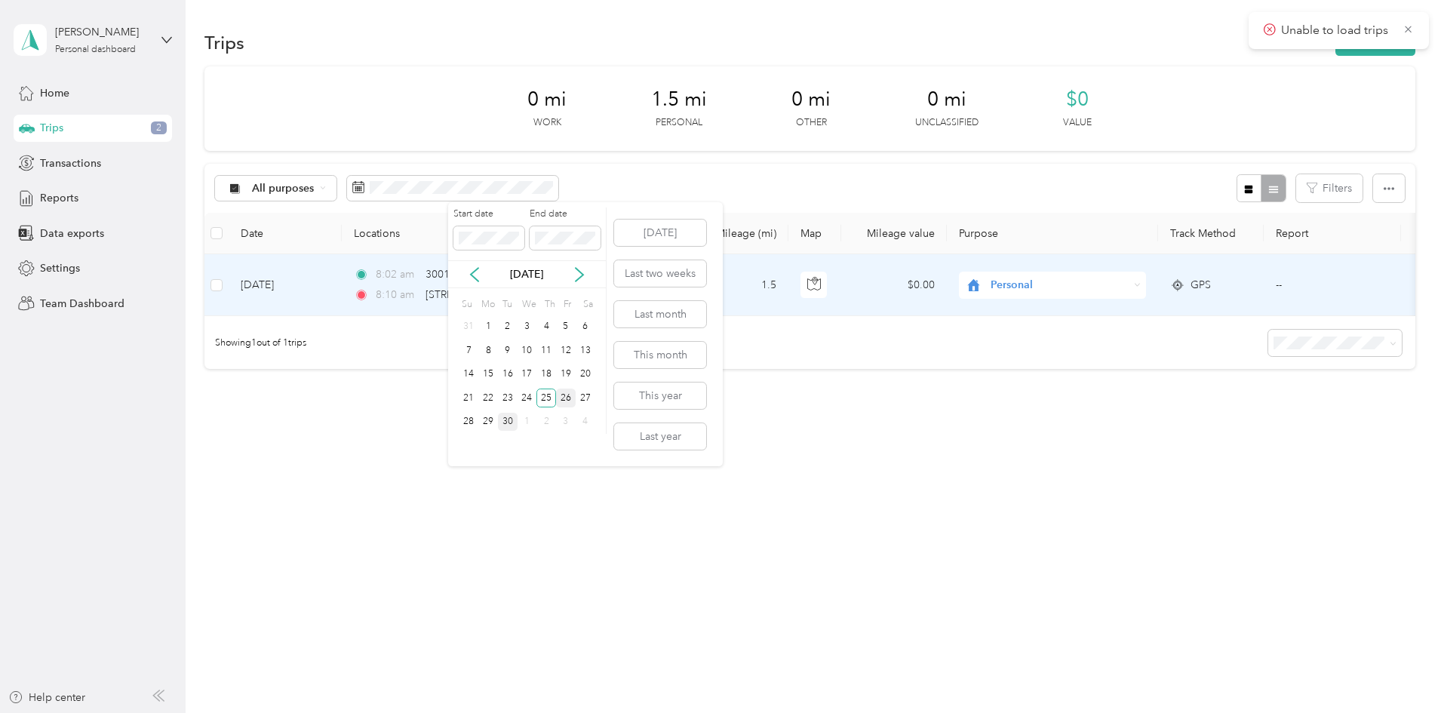
click at [566, 402] on div "26" at bounding box center [566, 397] width 20 height 19
click at [570, 401] on div "26" at bounding box center [566, 397] width 20 height 19
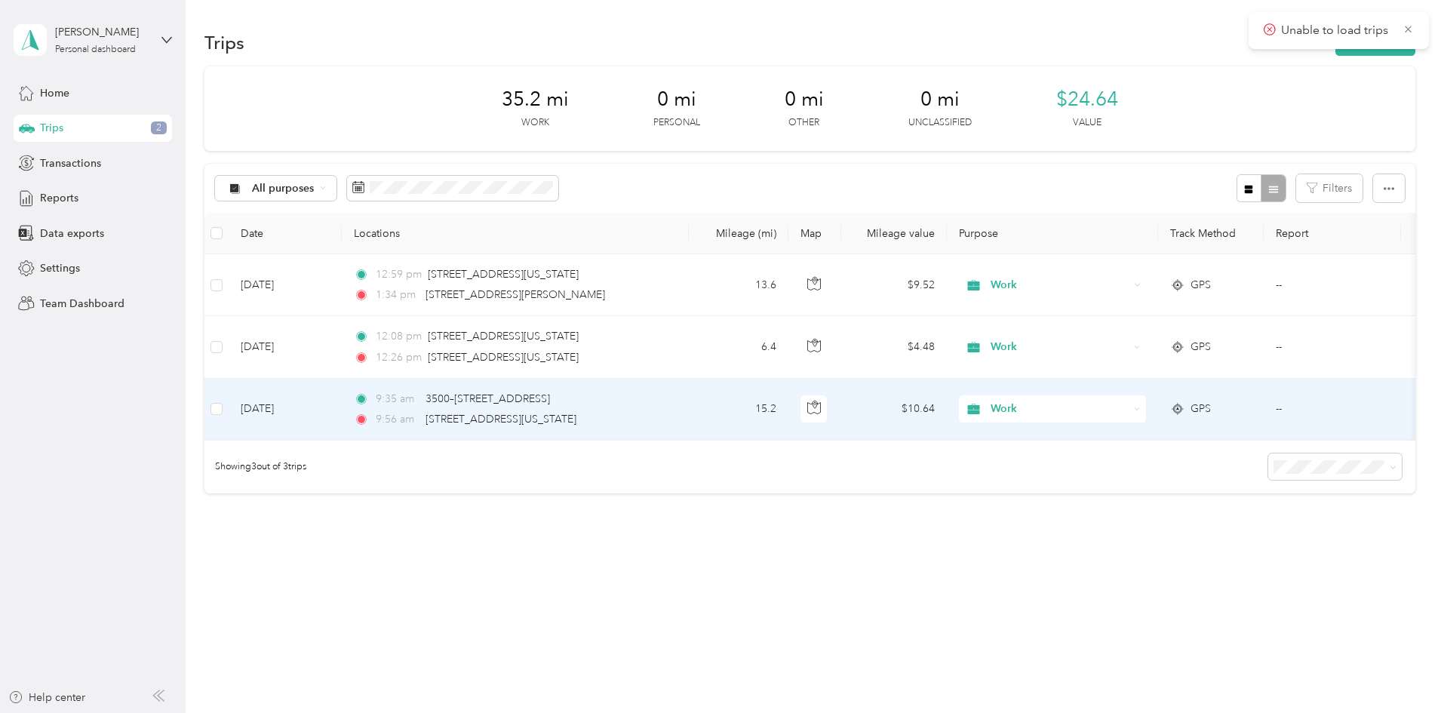
click at [1107, 411] on span "Work" at bounding box center [1059, 409] width 138 height 17
click at [1117, 469] on li "Personal" at bounding box center [1154, 463] width 187 height 26
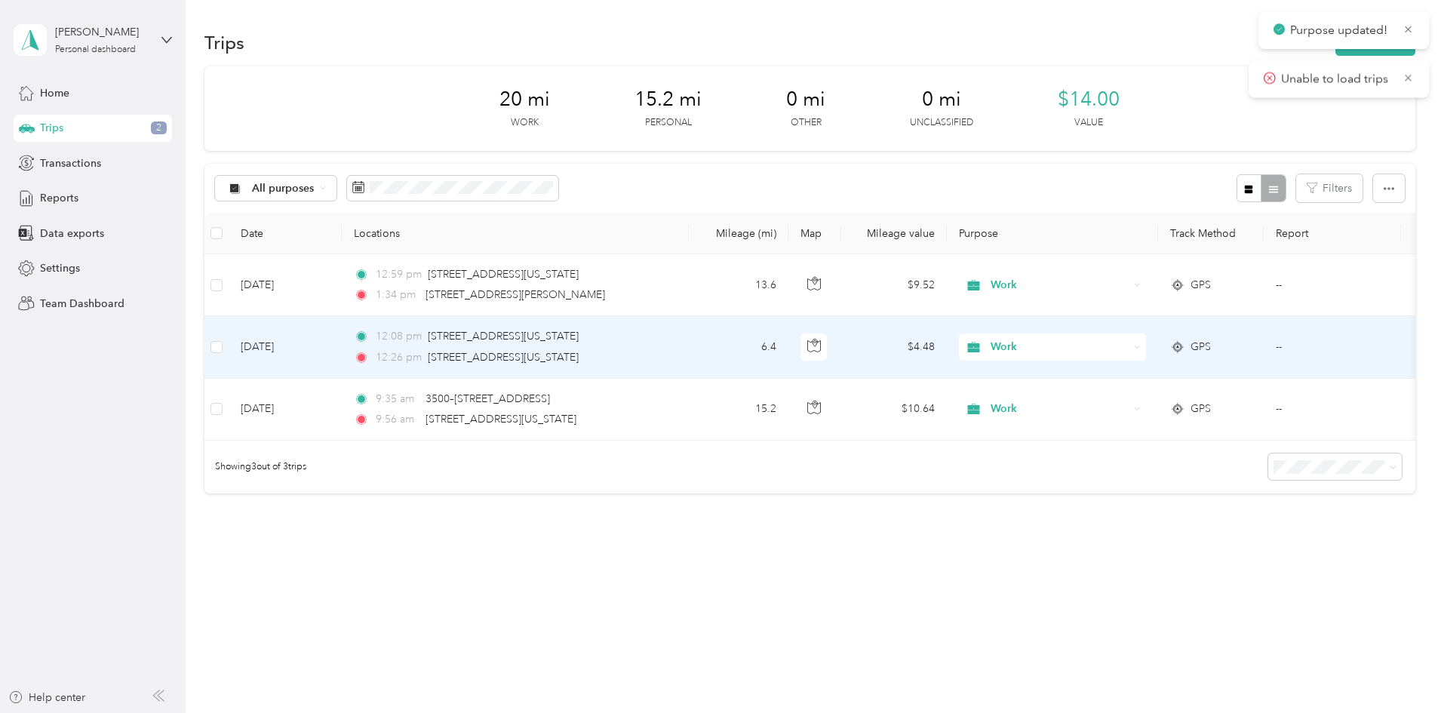
click at [1107, 350] on span "Work" at bounding box center [1059, 347] width 138 height 17
click at [1109, 406] on span "Personal" at bounding box center [1168, 402] width 140 height 16
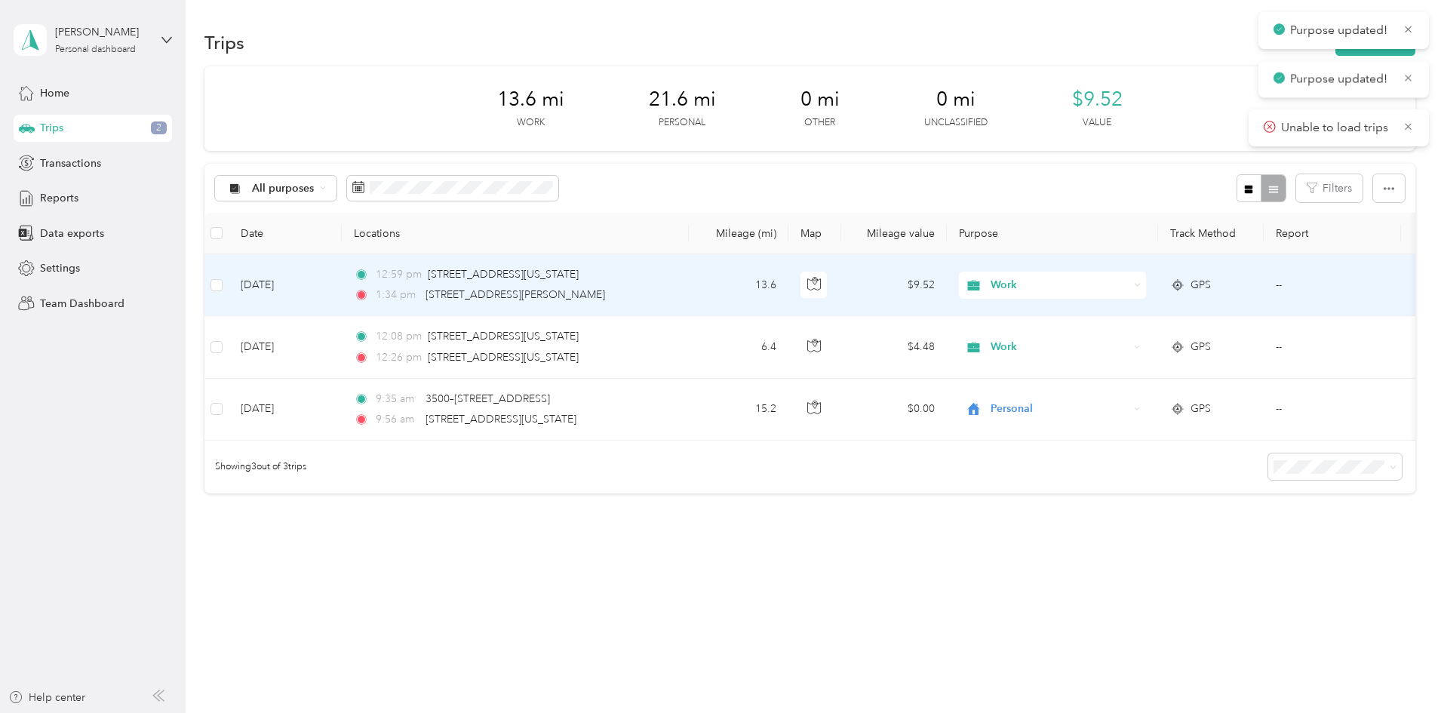
click at [1104, 285] on span "Work" at bounding box center [1059, 285] width 138 height 17
click at [1110, 336] on span "Personal" at bounding box center [1168, 340] width 140 height 16
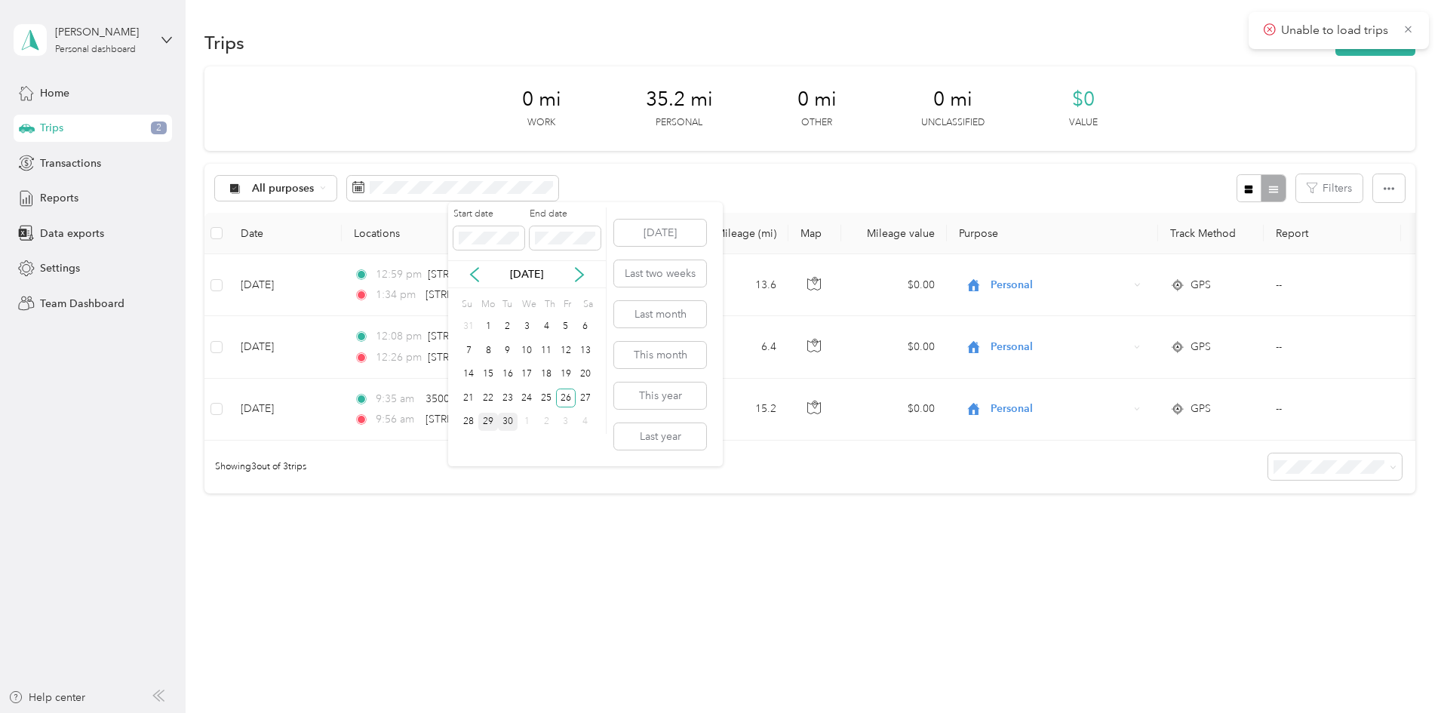
click at [492, 419] on div "29" at bounding box center [488, 422] width 20 height 19
click at [484, 422] on div "29" at bounding box center [488, 422] width 20 height 19
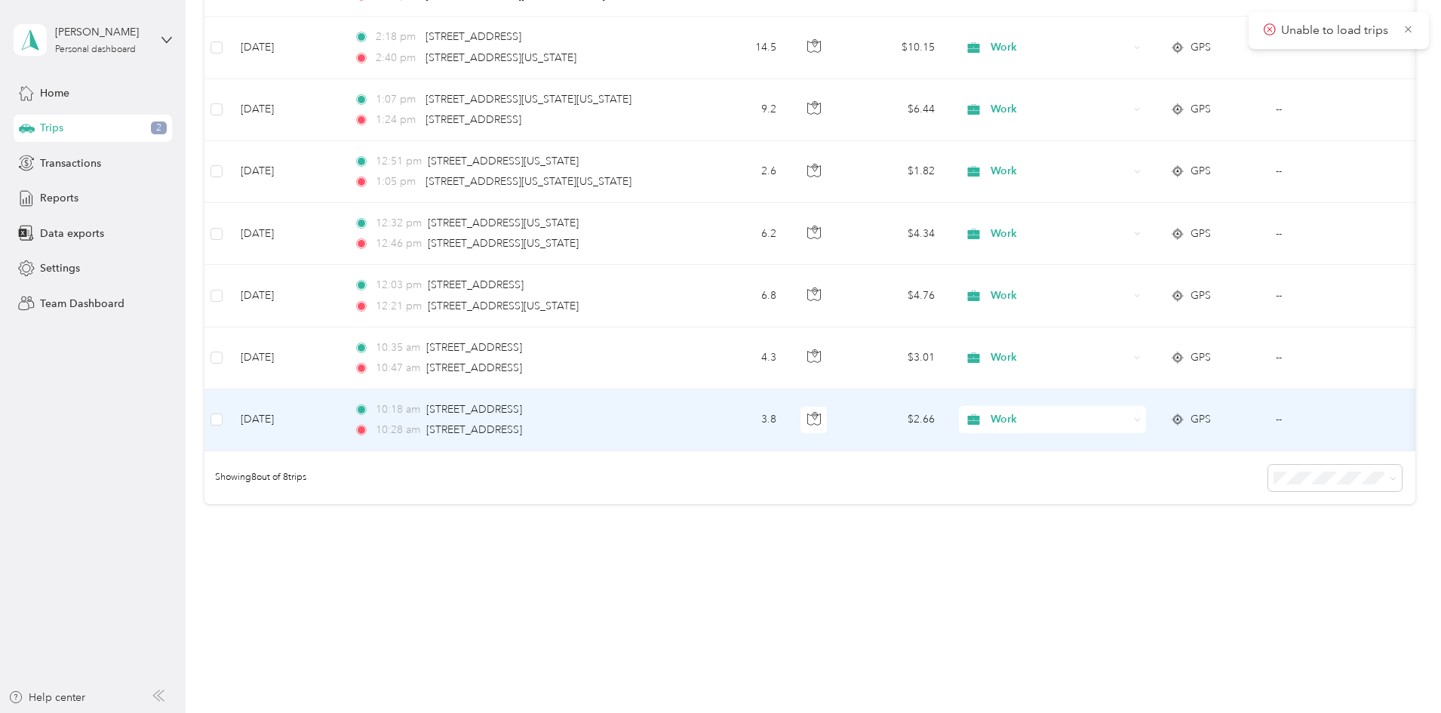
scroll to position [235, 0]
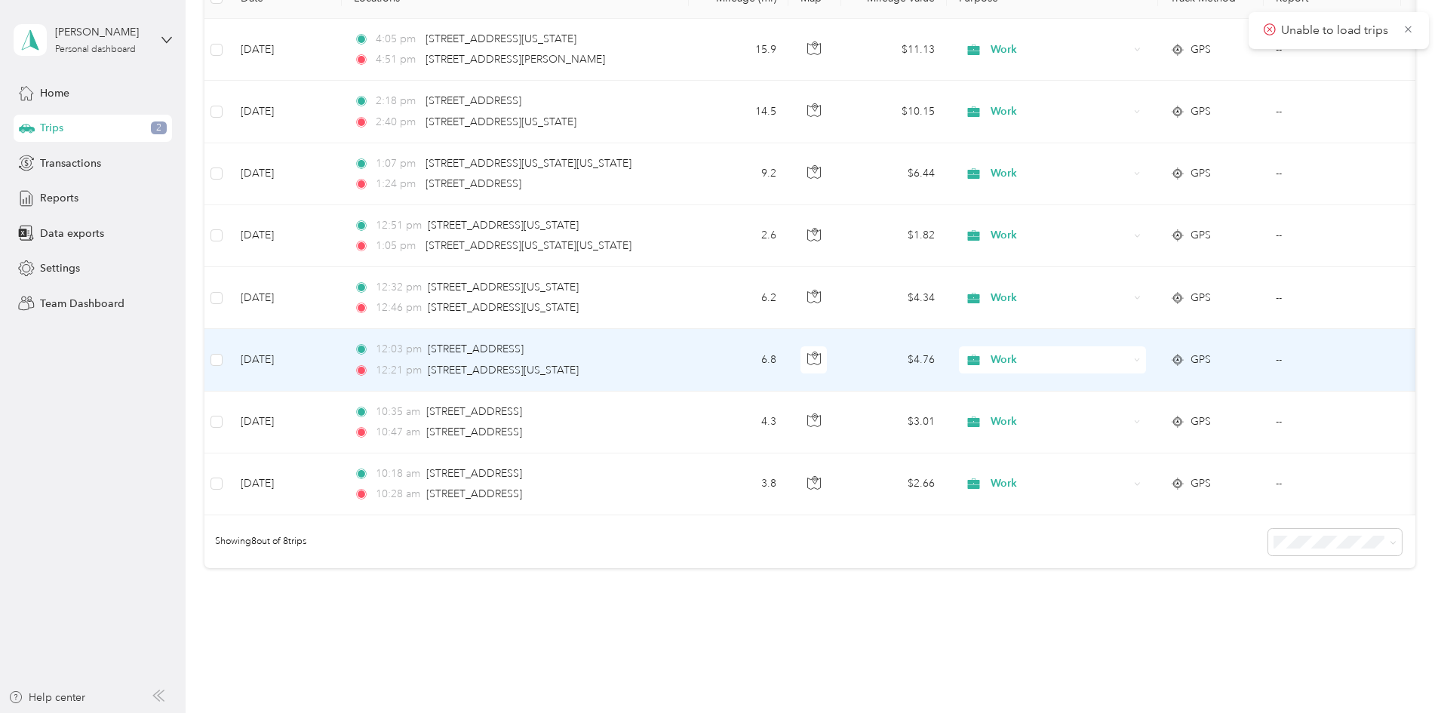
click at [1109, 363] on span "Work" at bounding box center [1059, 360] width 138 height 17
click at [1104, 414] on span "Personal" at bounding box center [1167, 415] width 140 height 16
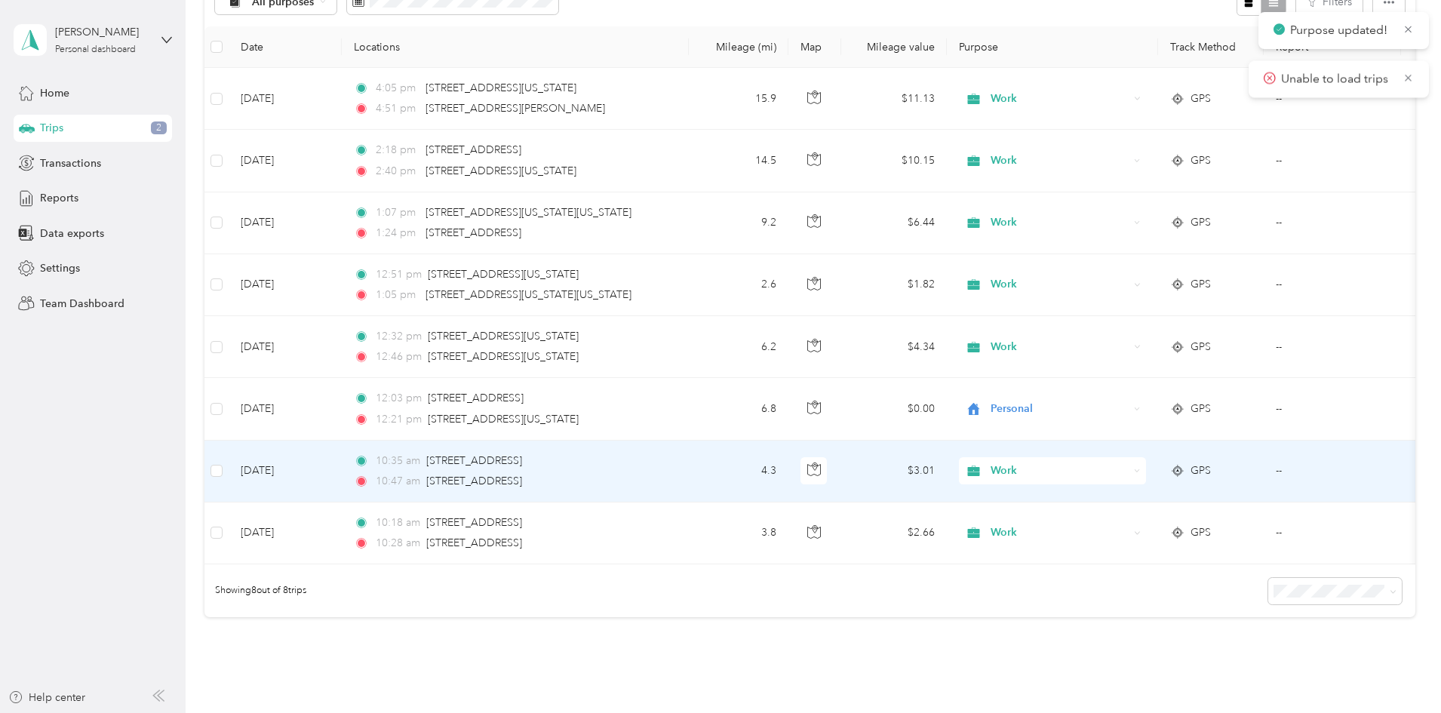
scroll to position [160, 0]
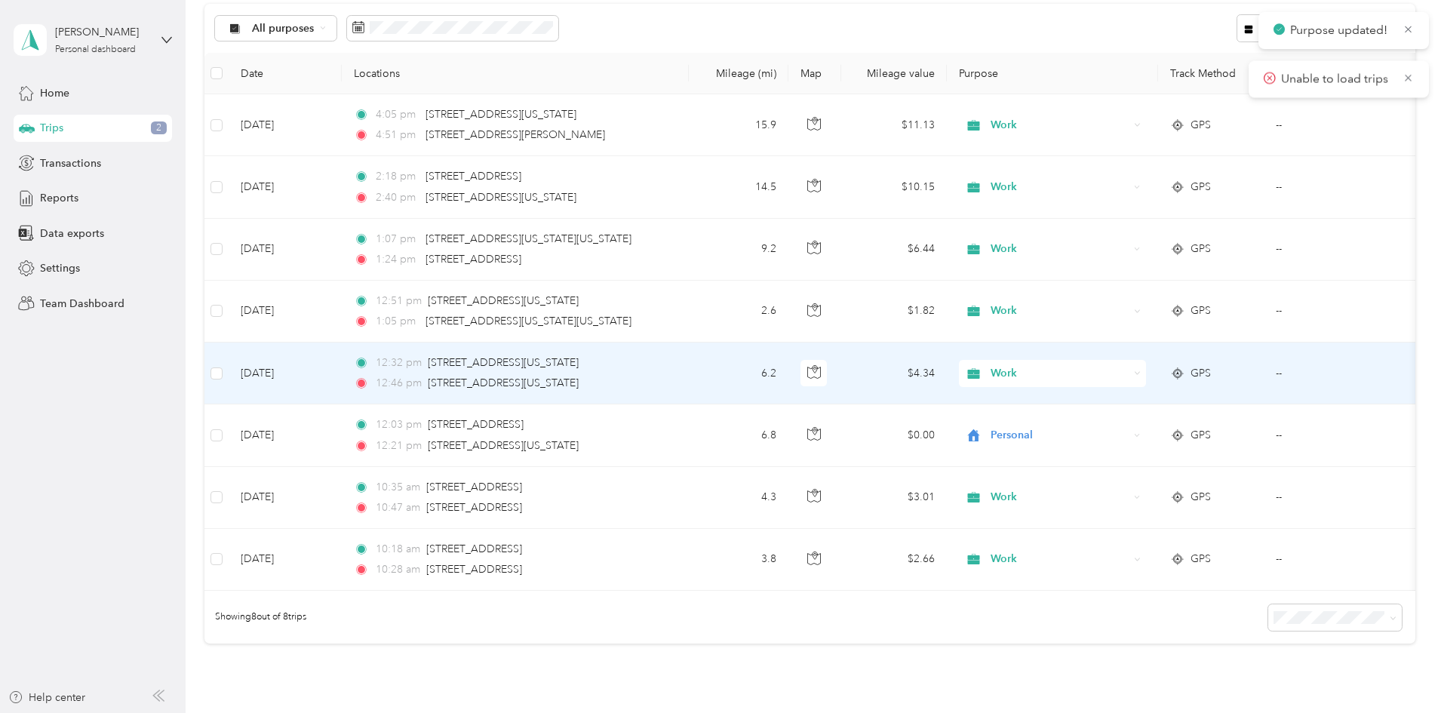
click at [1110, 377] on span "Work" at bounding box center [1059, 373] width 138 height 17
click at [1109, 405] on li "Work" at bounding box center [1152, 401] width 187 height 26
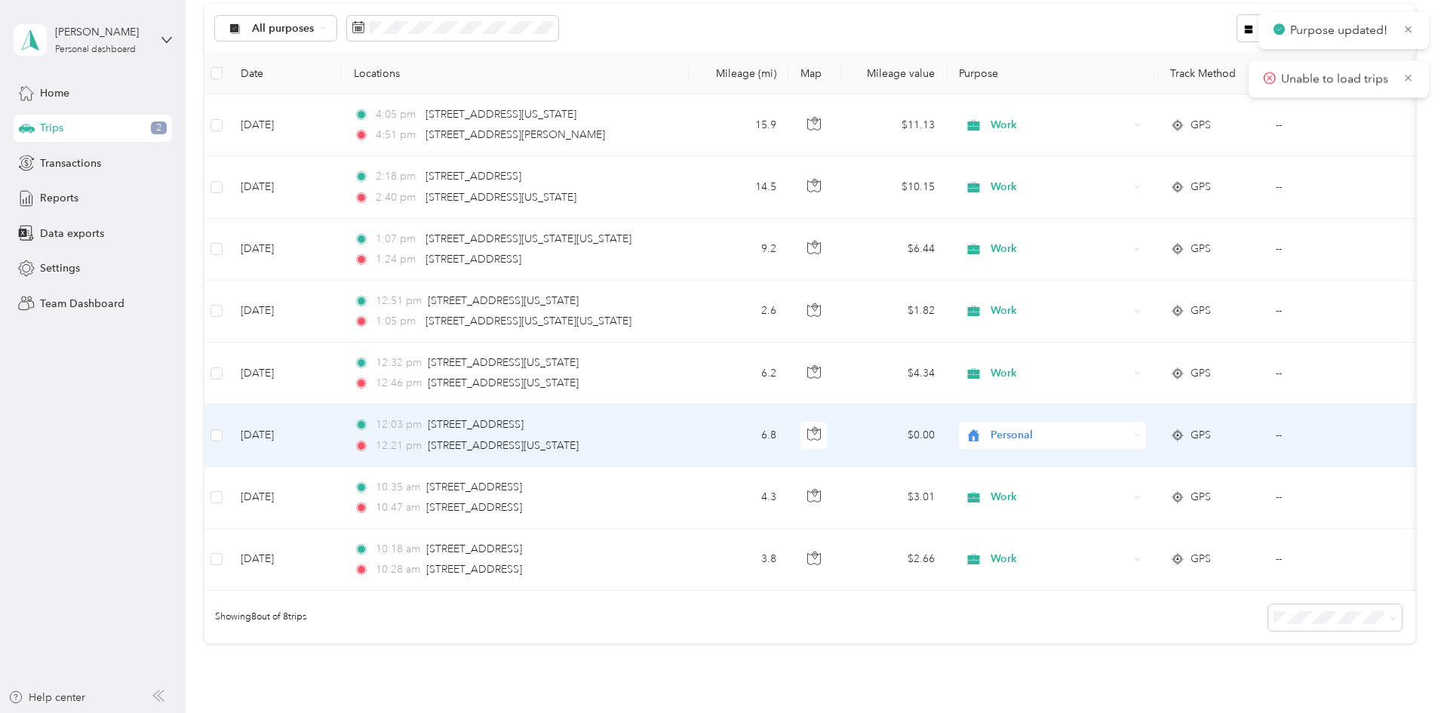
click at [1113, 436] on span "Personal" at bounding box center [1059, 435] width 138 height 17
click at [1110, 467] on li "Work" at bounding box center [1152, 457] width 187 height 26
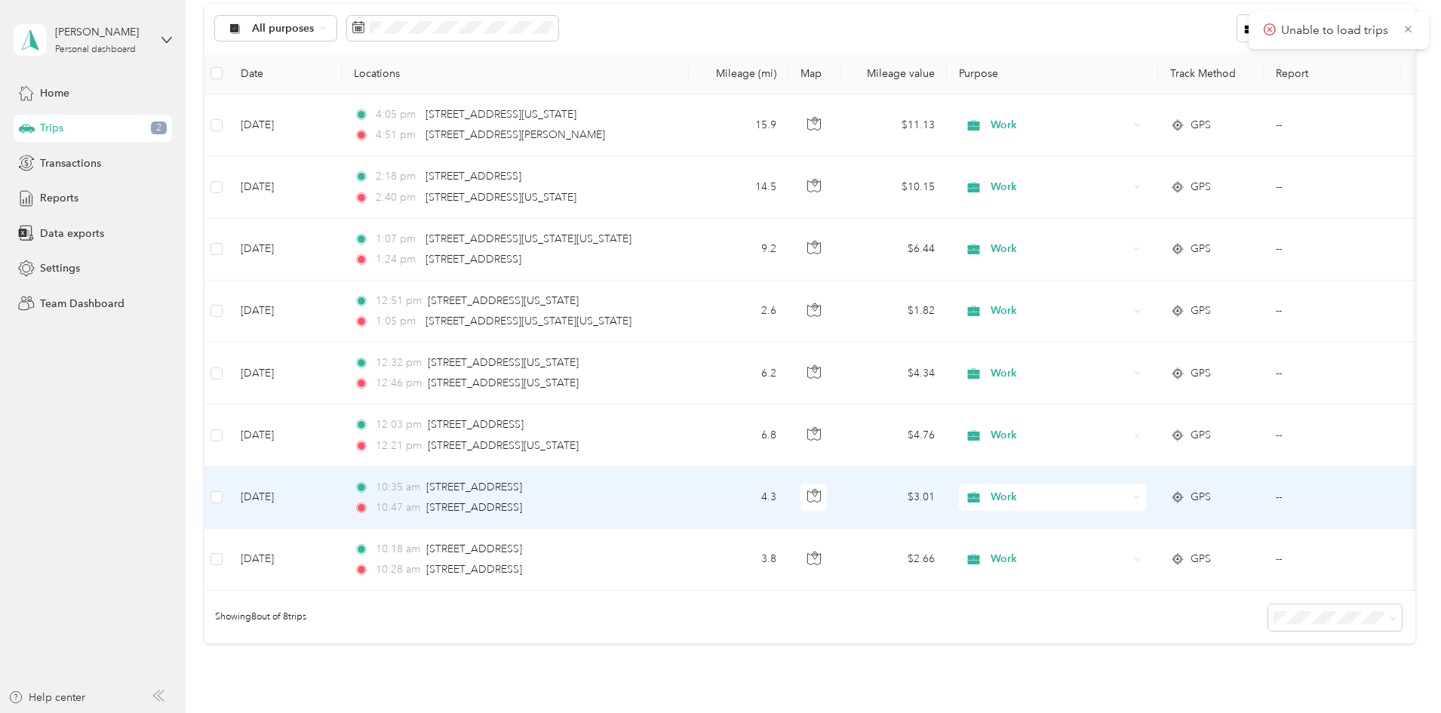
scroll to position [84, 0]
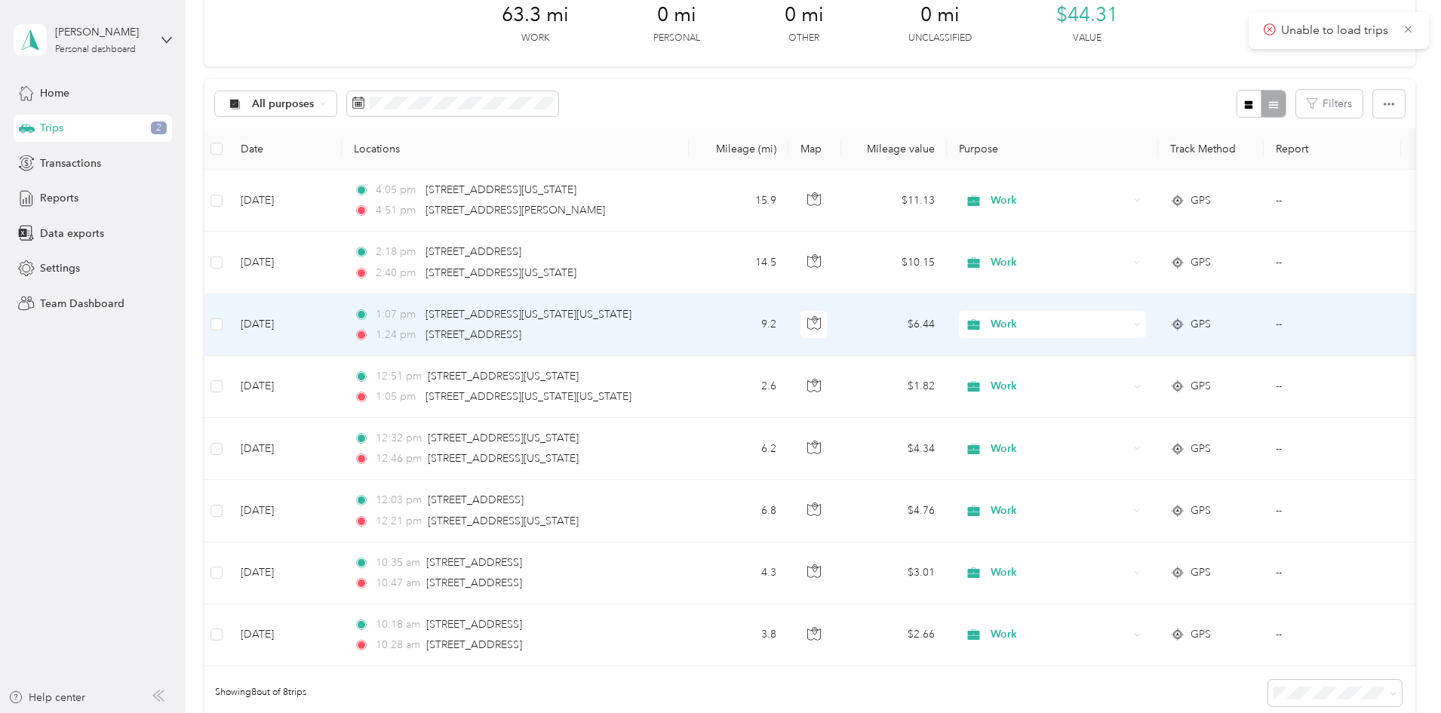
click at [1100, 326] on span "Work" at bounding box center [1059, 324] width 138 height 17
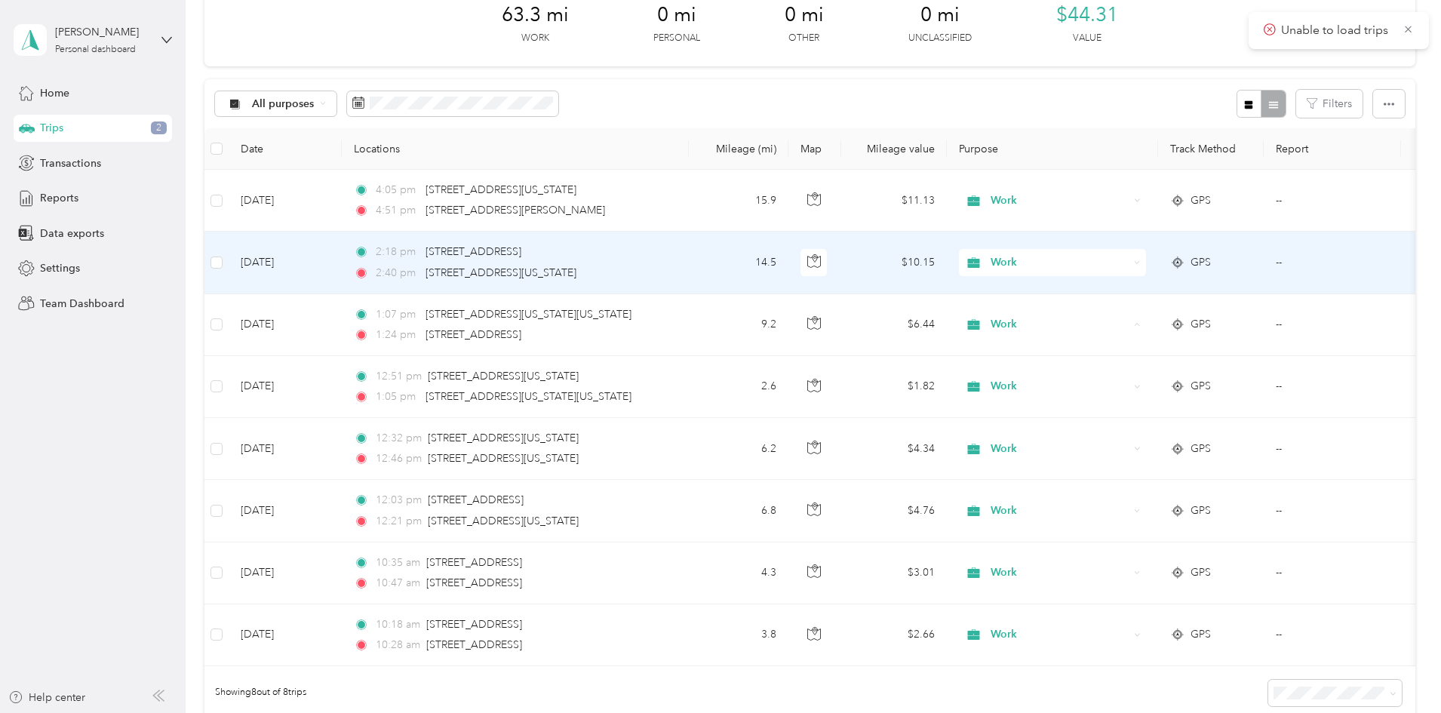
click at [1088, 269] on span "Work" at bounding box center [1046, 262] width 164 height 17
click at [1111, 321] on li "Personal" at bounding box center [1152, 317] width 187 height 26
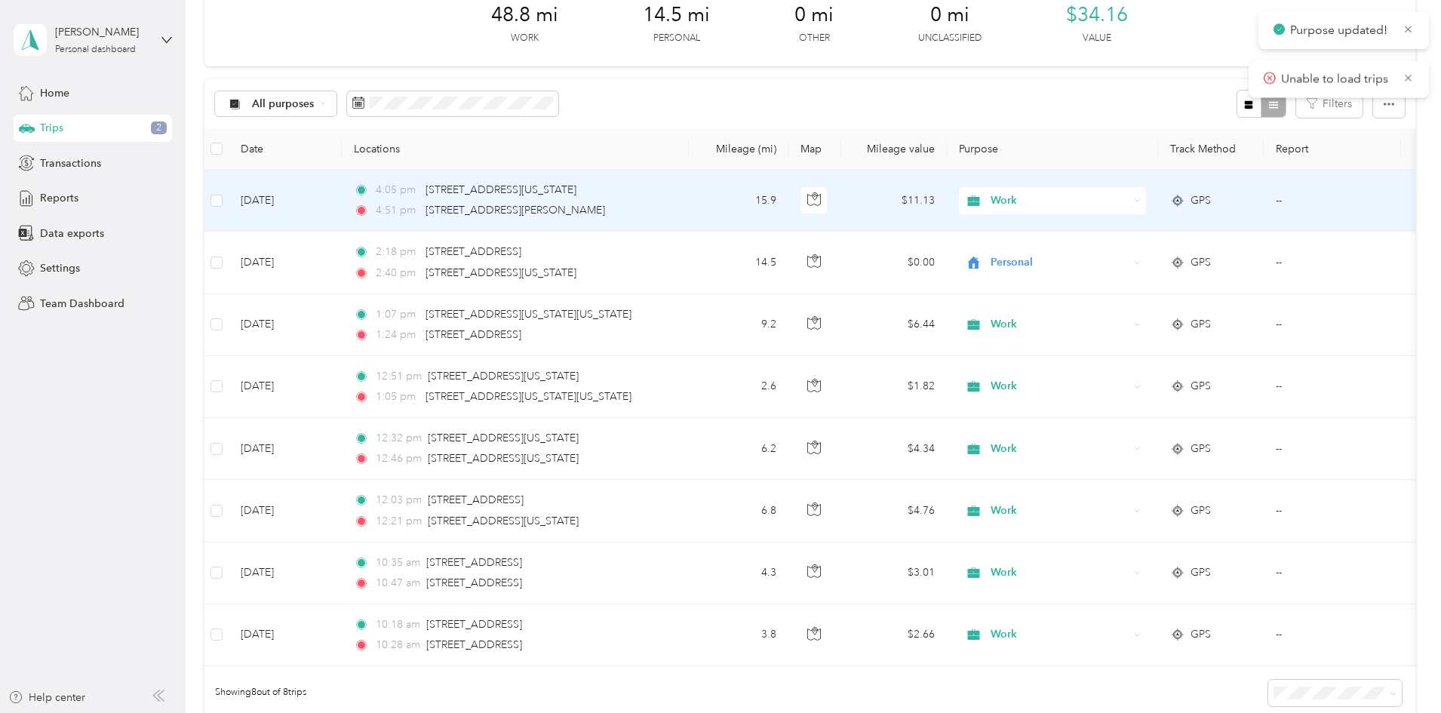
click at [1092, 201] on span "Work" at bounding box center [1059, 200] width 138 height 17
click at [1107, 257] on li "Personal" at bounding box center [1152, 255] width 187 height 26
